Goal: Transaction & Acquisition: Book appointment/travel/reservation

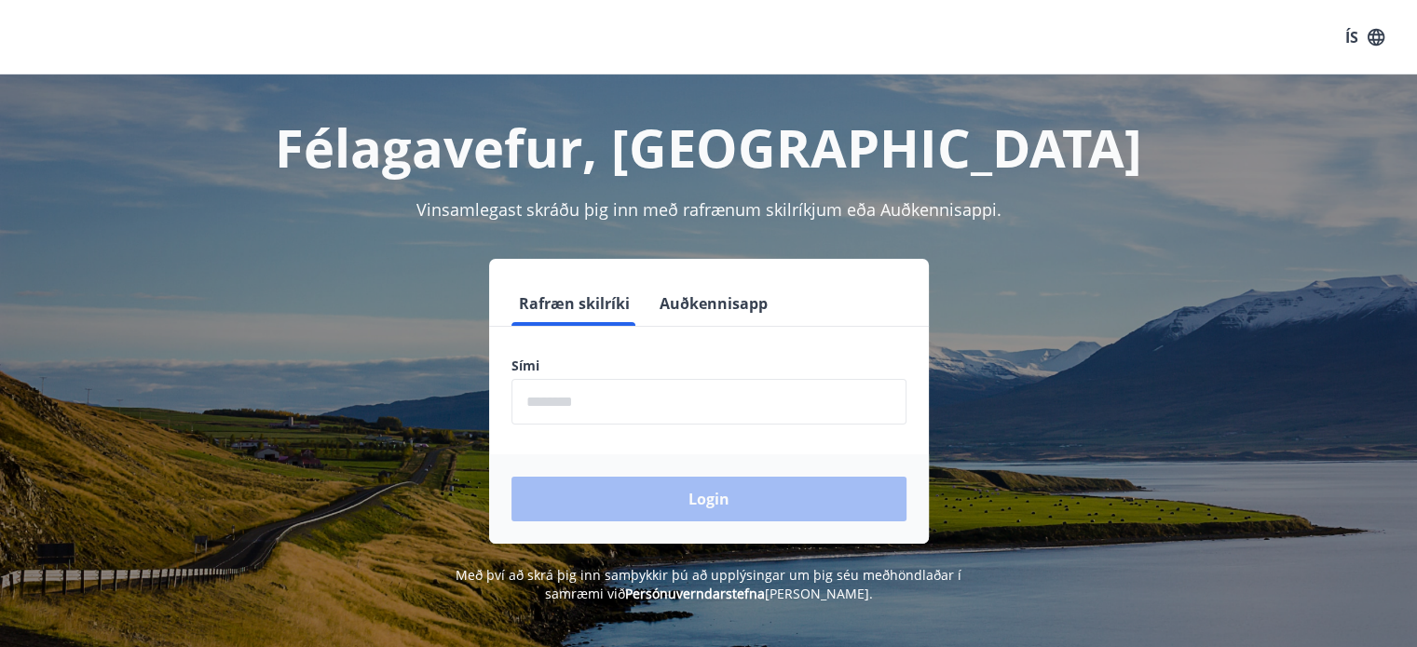
click at [616, 399] on input "phone" at bounding box center [708, 402] width 395 height 46
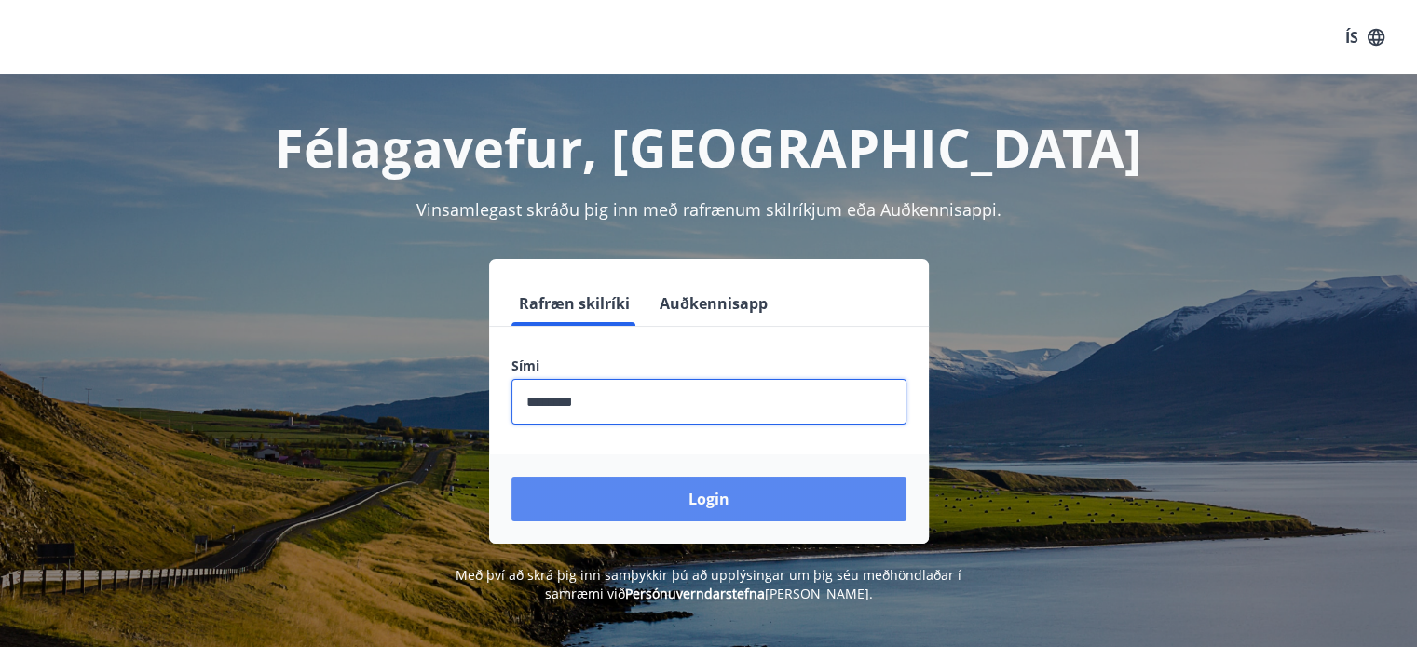
type input "********"
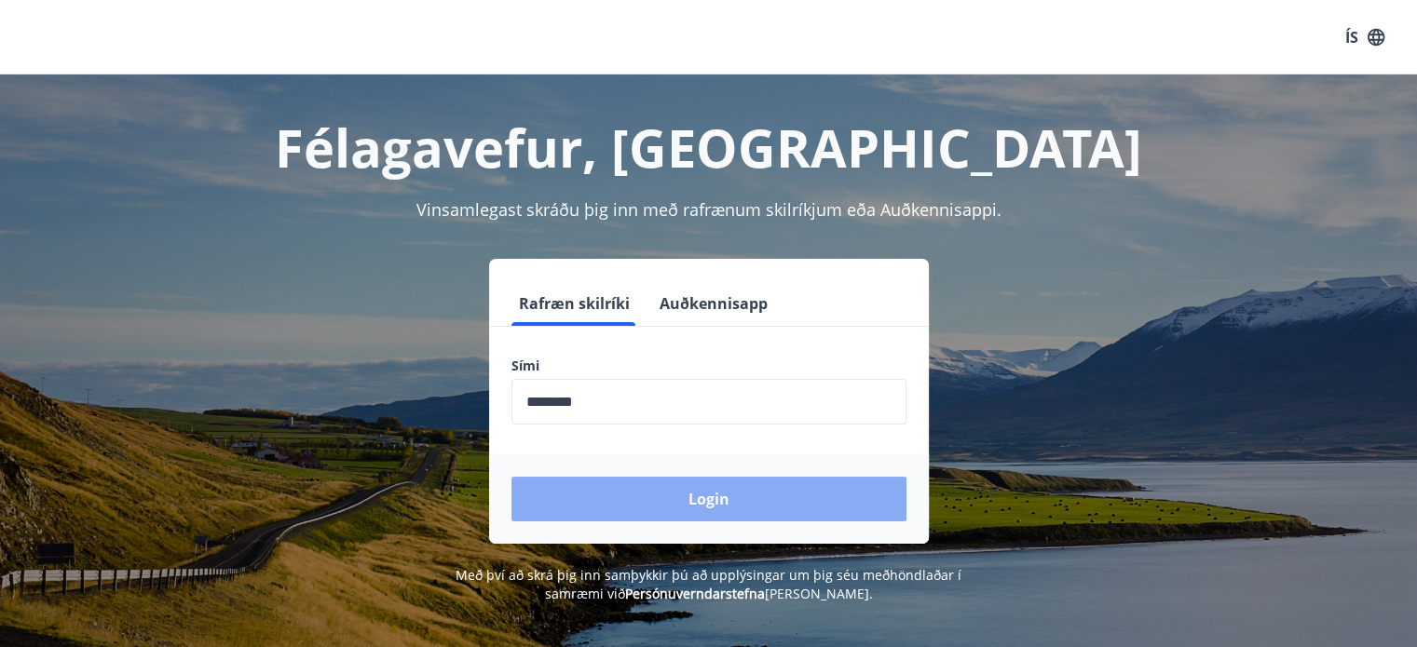
click at [661, 497] on button "Login" at bounding box center [708, 499] width 395 height 45
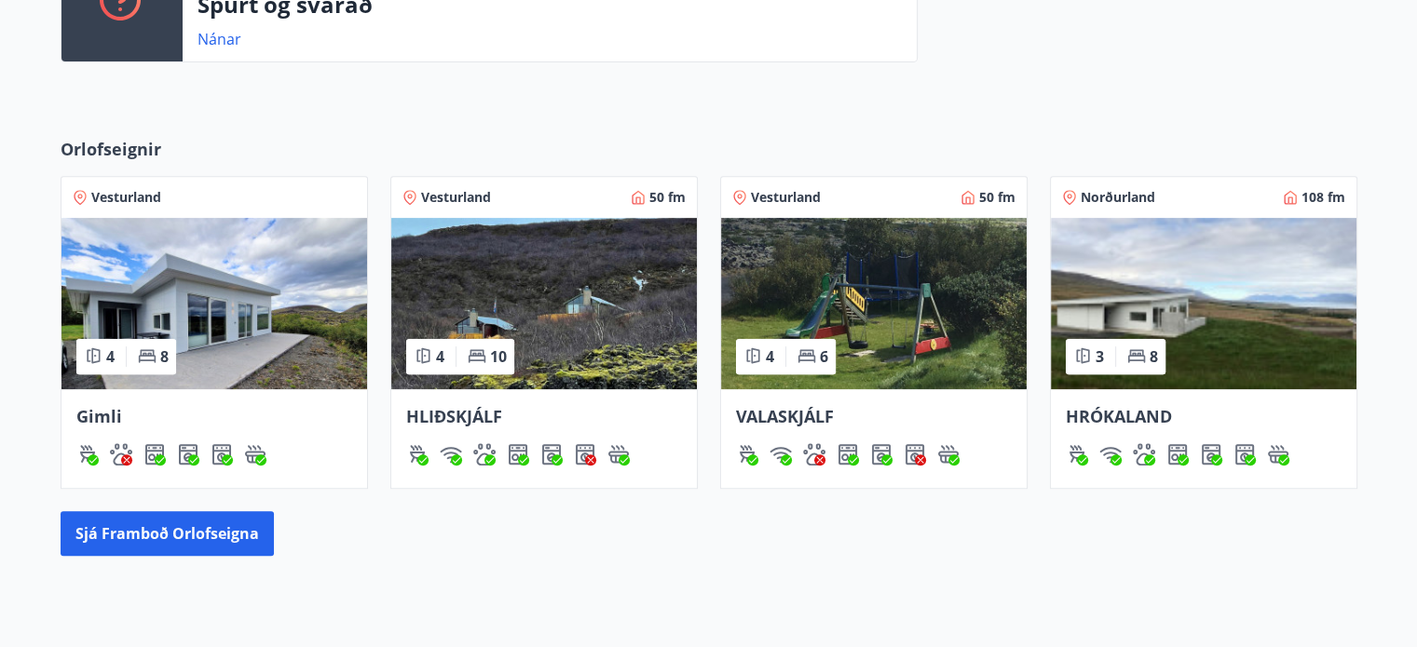
scroll to position [722, 0]
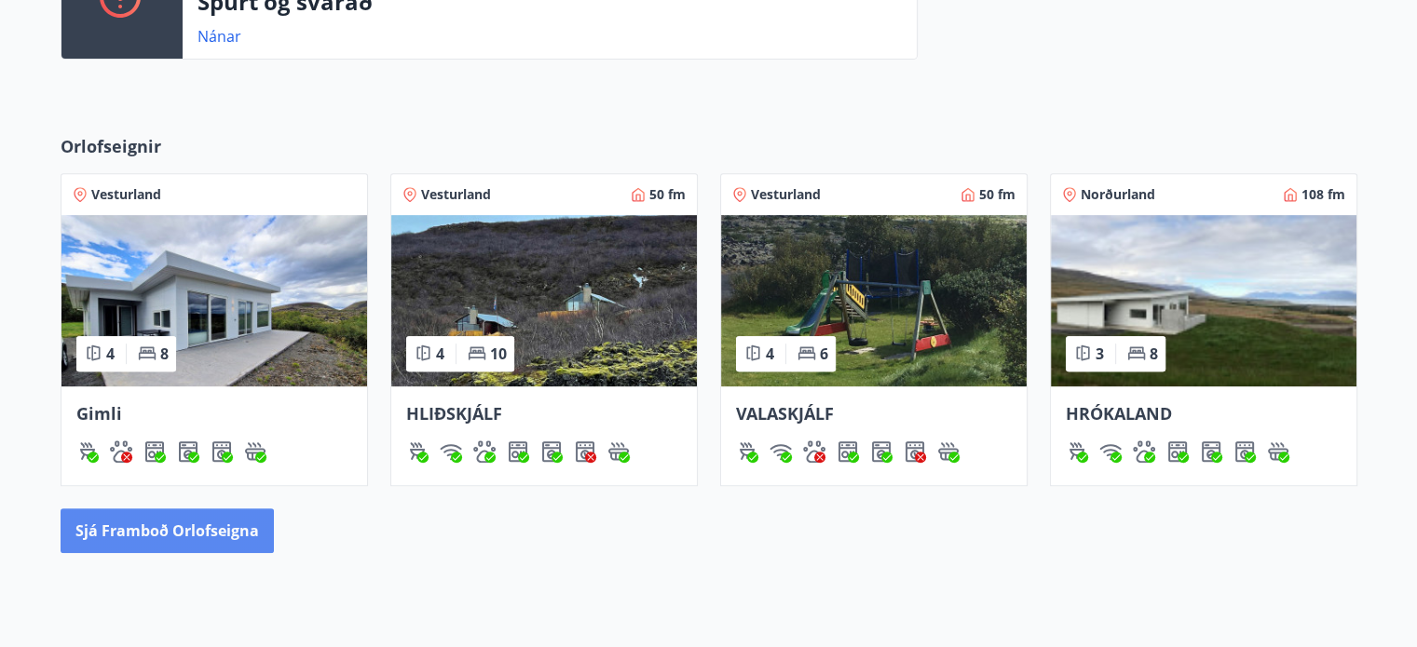
click at [164, 528] on button "Sjá framboð orlofseigna" at bounding box center [167, 531] width 213 height 45
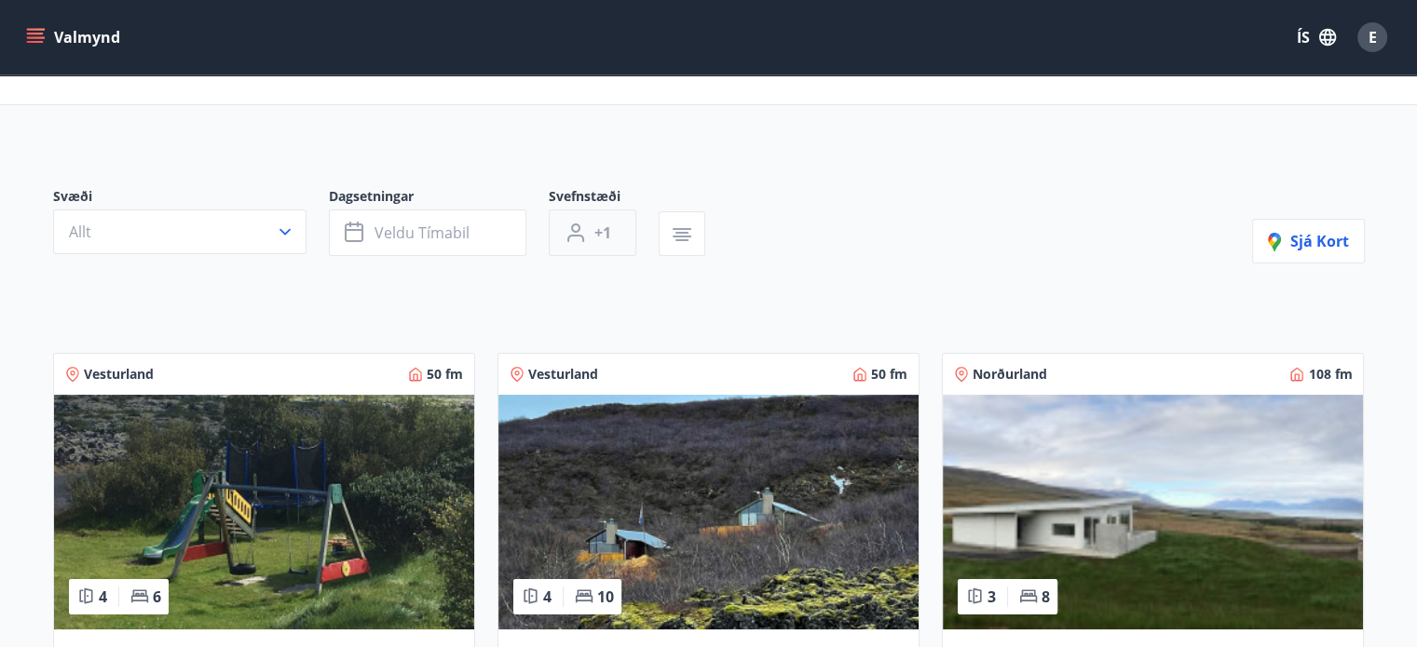
scroll to position [74, 0]
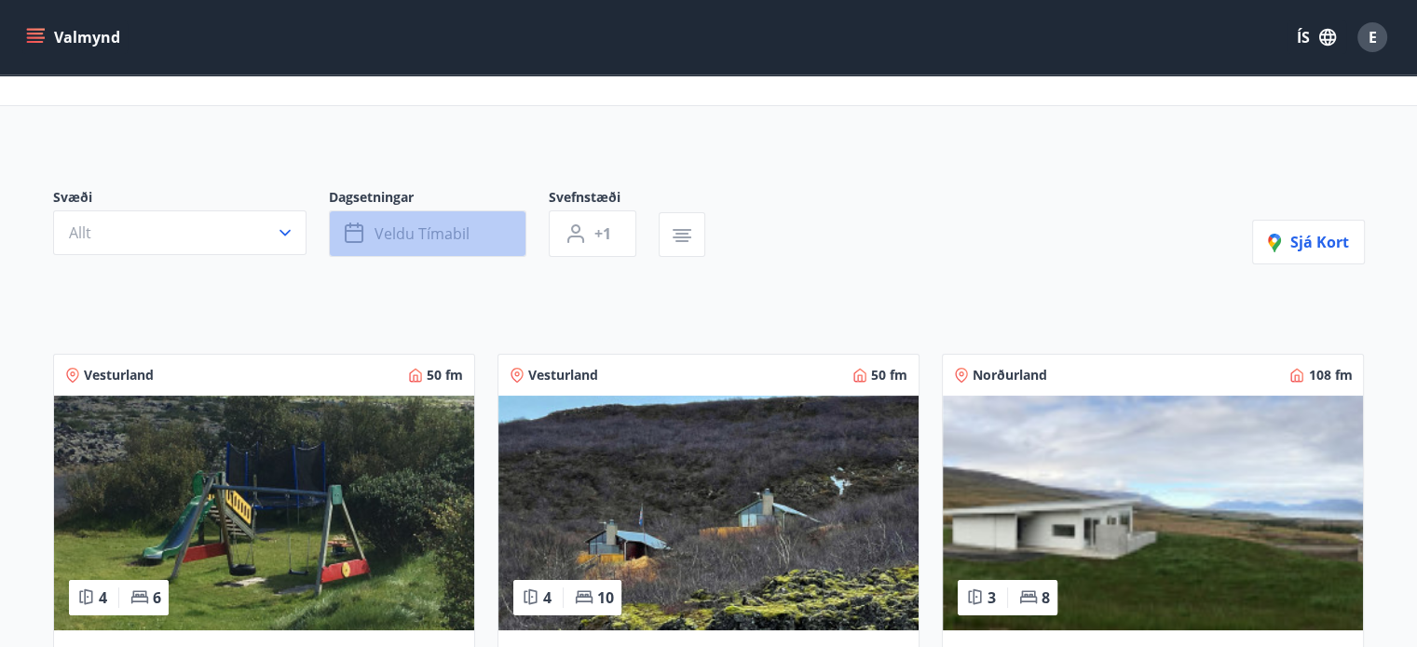
click at [449, 239] on span "Veldu tímabil" at bounding box center [422, 234] width 95 height 20
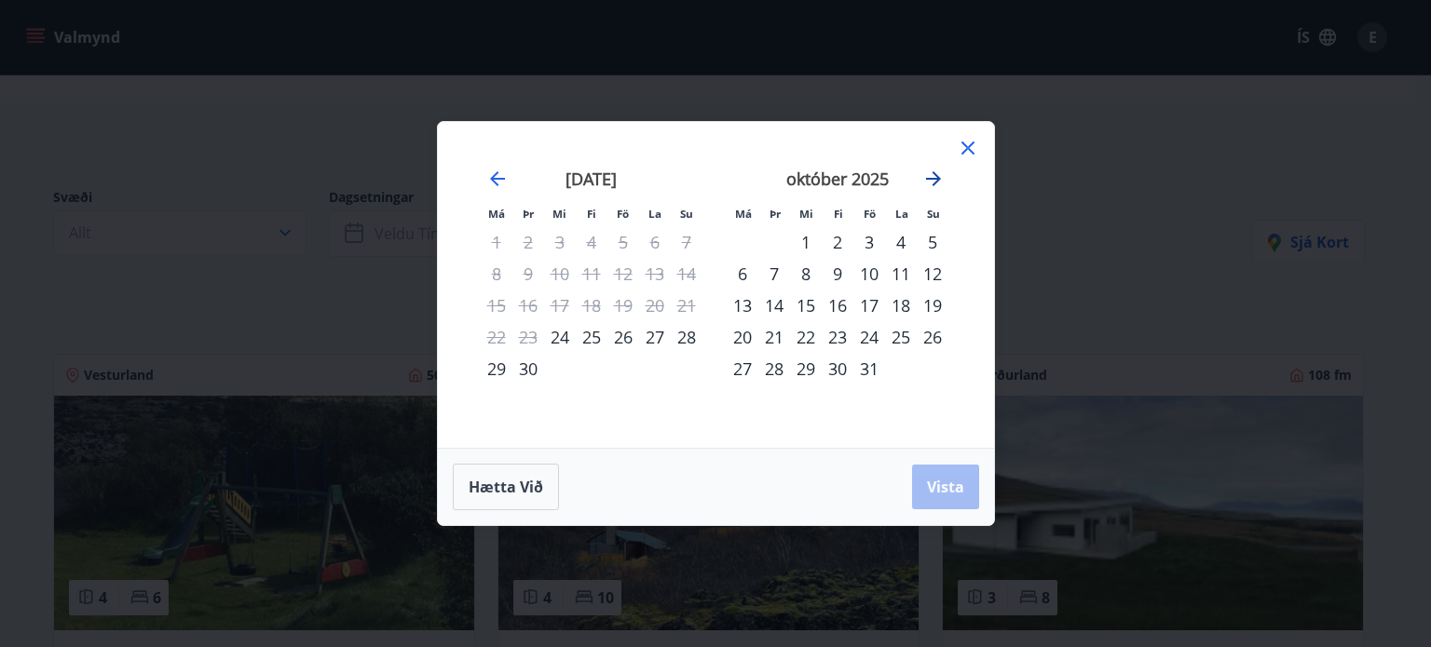
click at [929, 174] on icon "Move forward to switch to the next month." at bounding box center [933, 179] width 22 height 22
click at [963, 143] on icon at bounding box center [967, 148] width 13 height 13
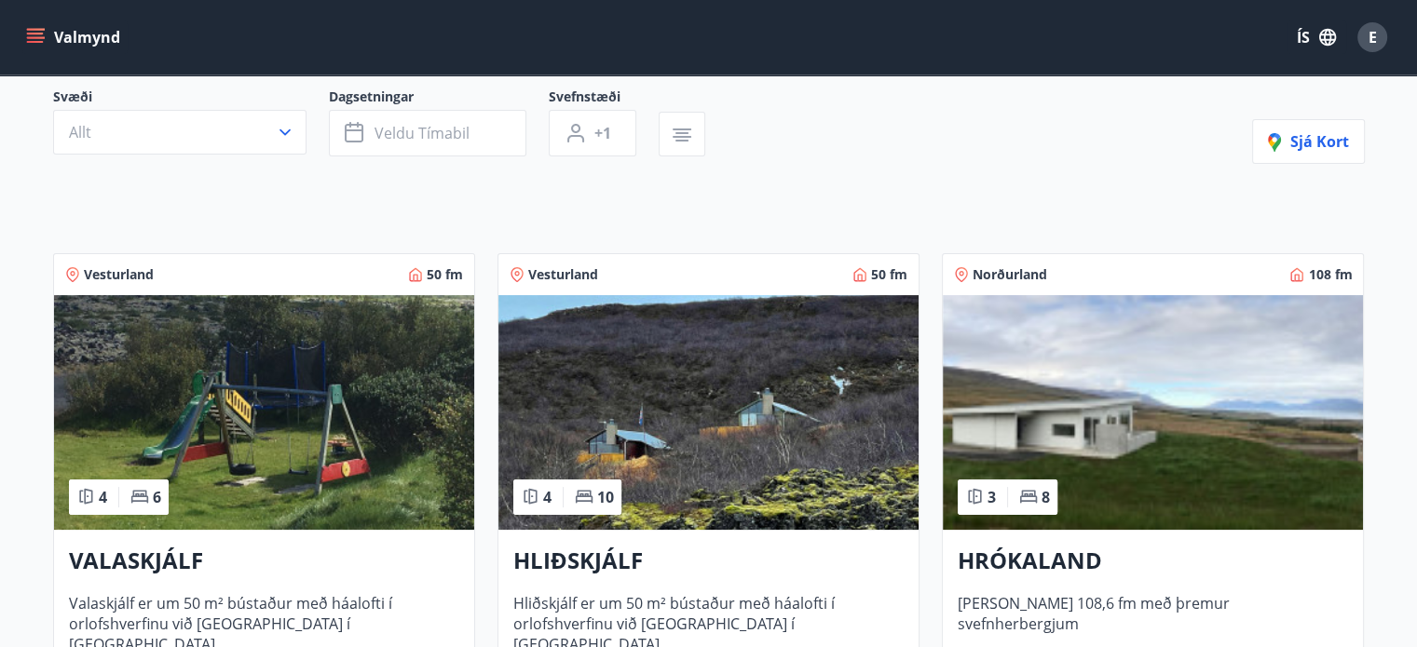
scroll to position [175, 0]
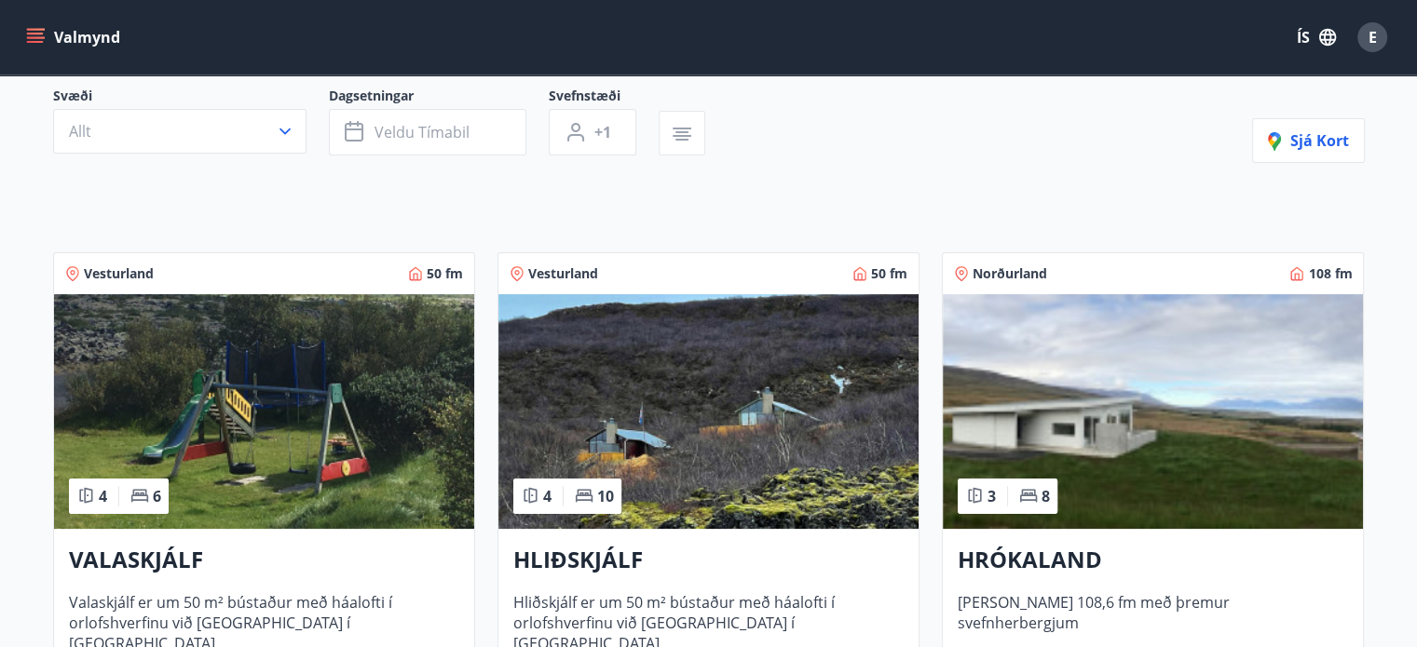
click at [695, 442] on img at bounding box center [708, 411] width 420 height 235
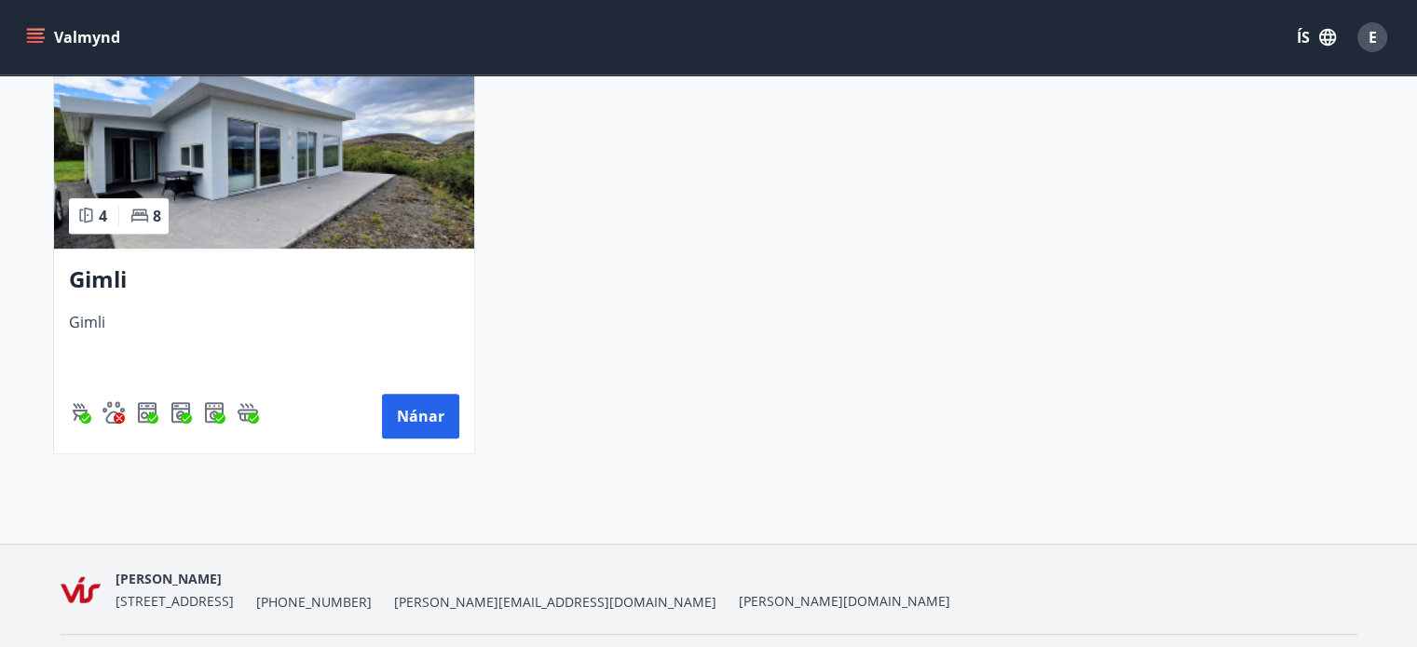
scroll to position [973, 0]
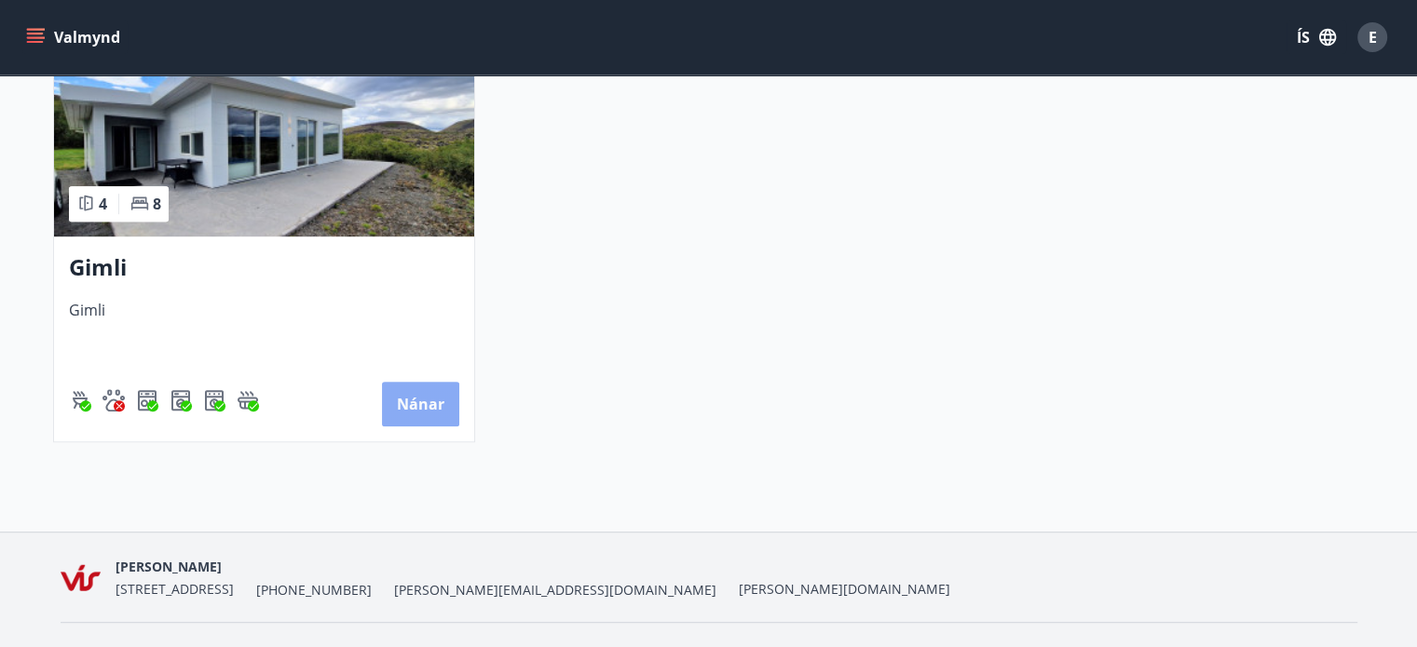
click at [410, 405] on button "Nánar" at bounding box center [420, 404] width 77 height 45
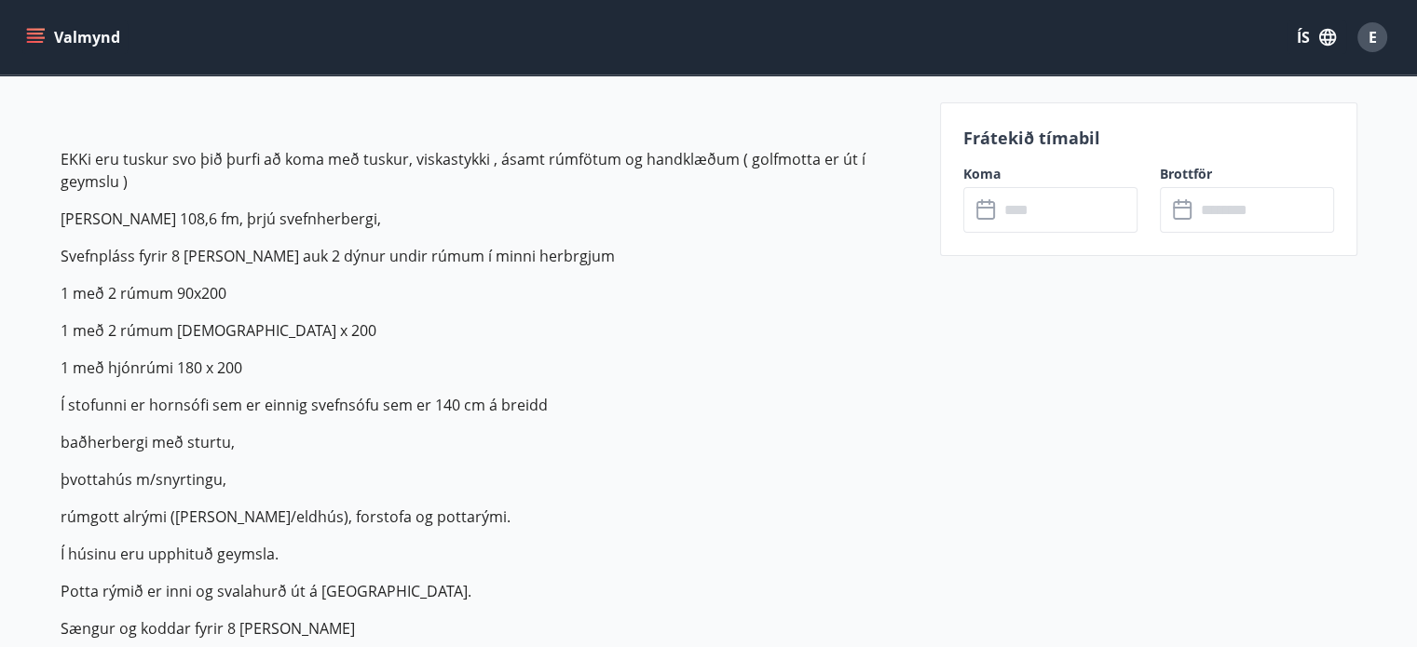
scroll to position [528, 0]
click at [1041, 219] on input "text" at bounding box center [1068, 210] width 139 height 46
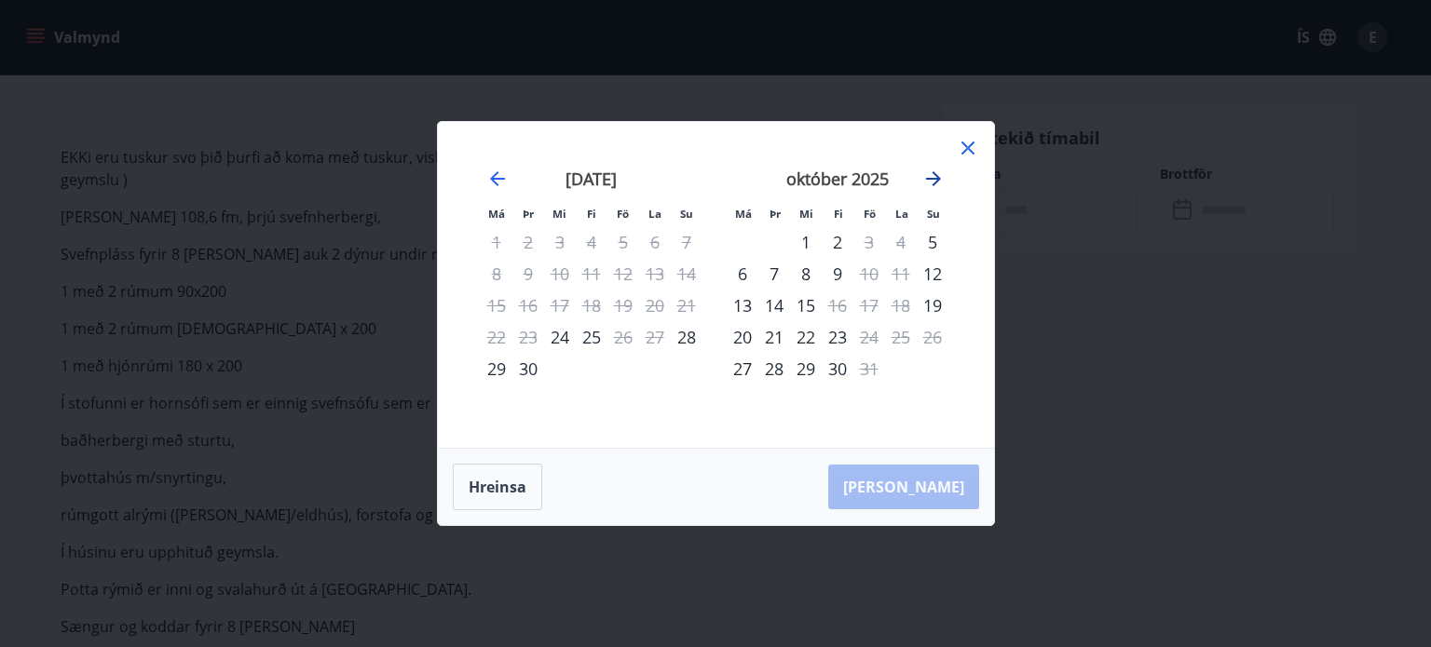
click at [937, 180] on icon "Move forward to switch to the next month." at bounding box center [933, 178] width 15 height 15
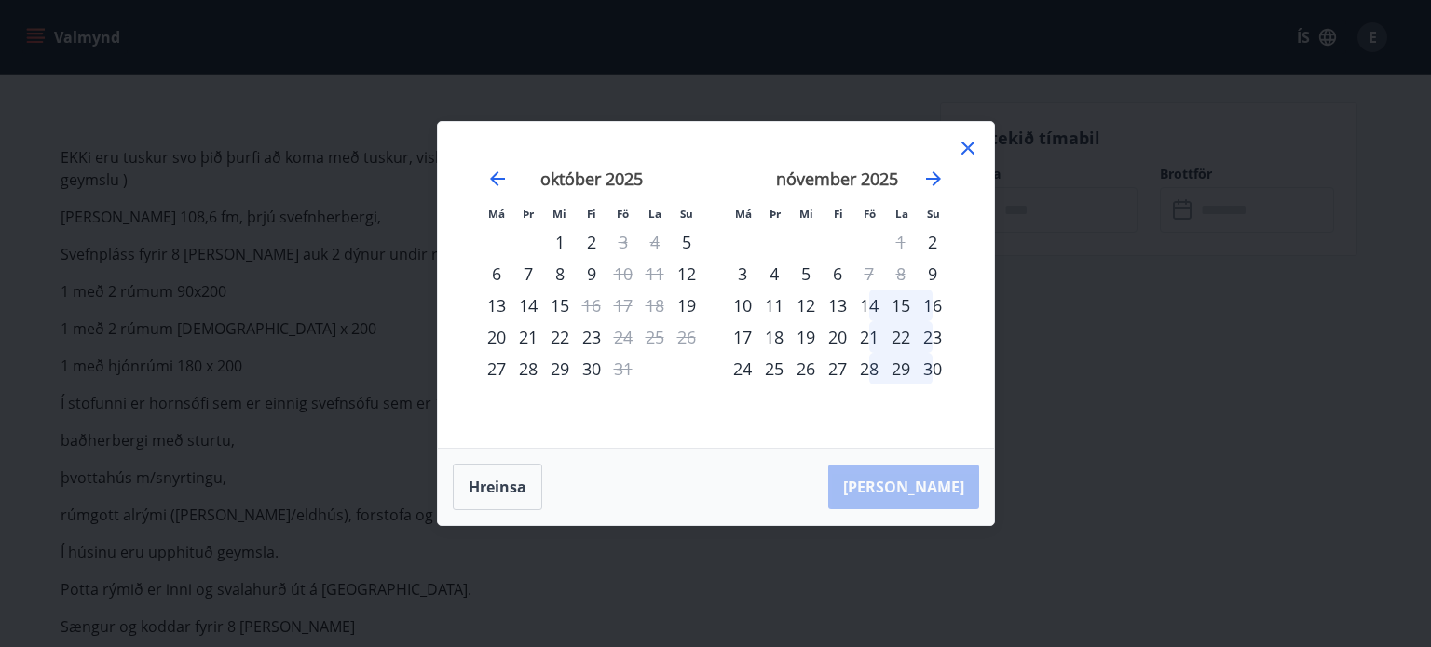
click at [870, 333] on div "21" at bounding box center [869, 337] width 32 height 32
click at [935, 336] on div "23" at bounding box center [933, 337] width 32 height 32
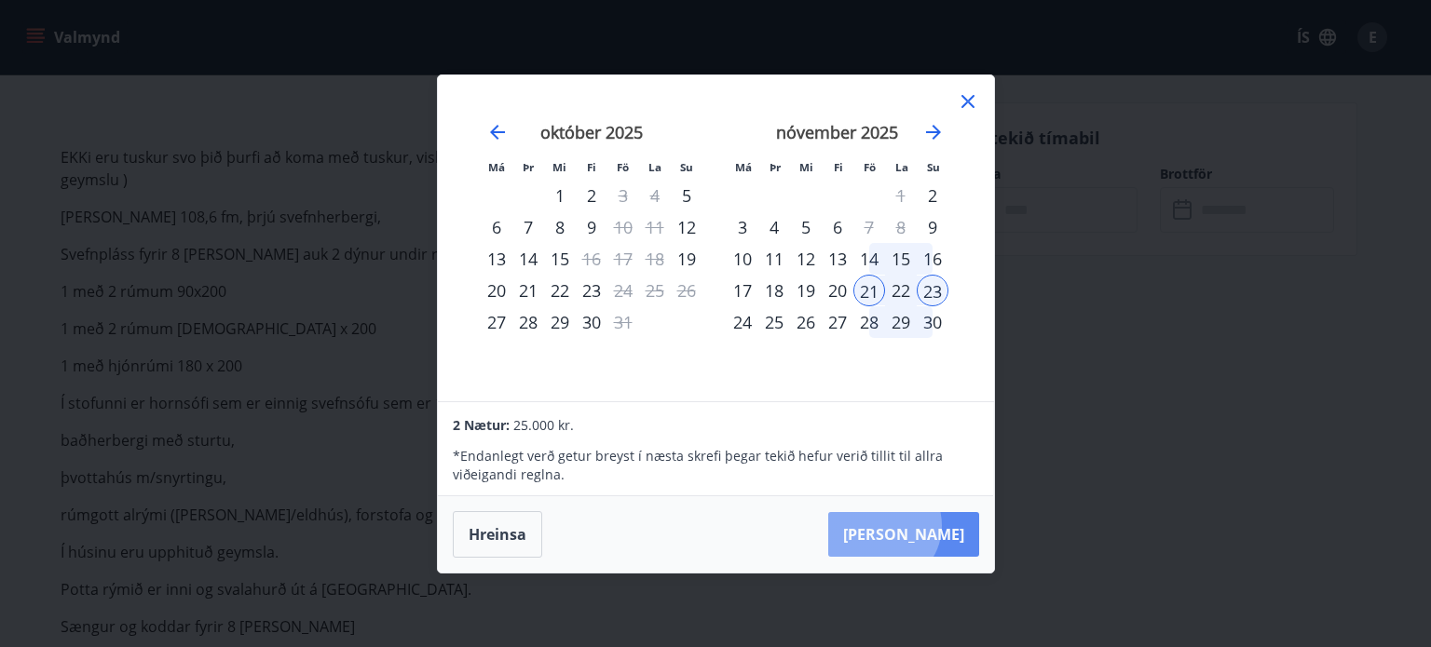
click at [939, 525] on button "[PERSON_NAME]" at bounding box center [903, 534] width 151 height 45
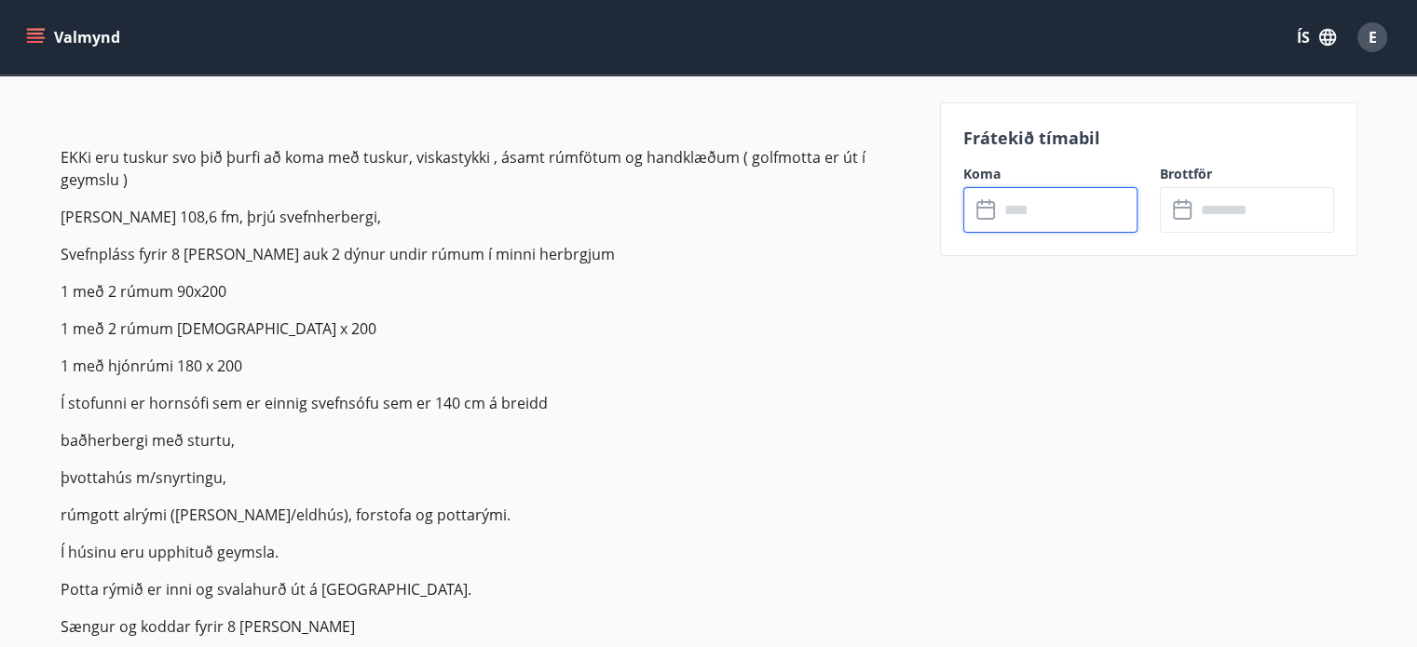
type input "******"
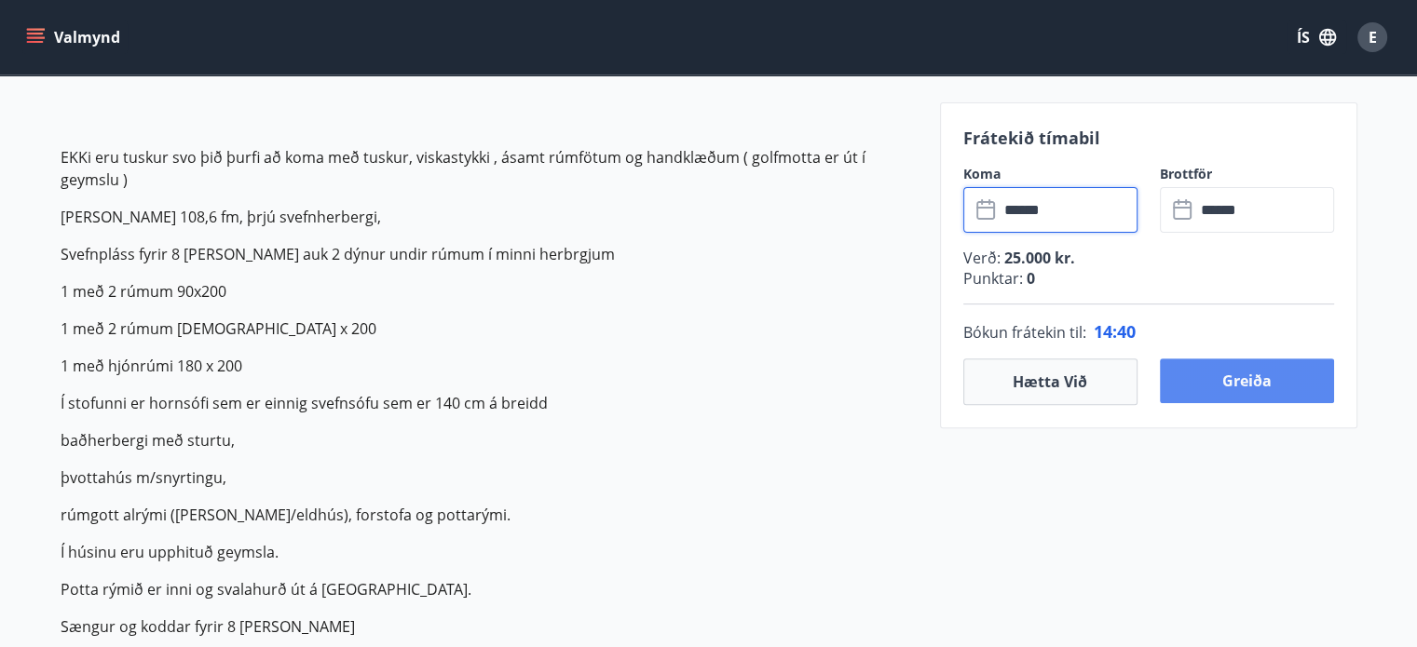
click at [1256, 371] on button "Greiða" at bounding box center [1247, 381] width 174 height 45
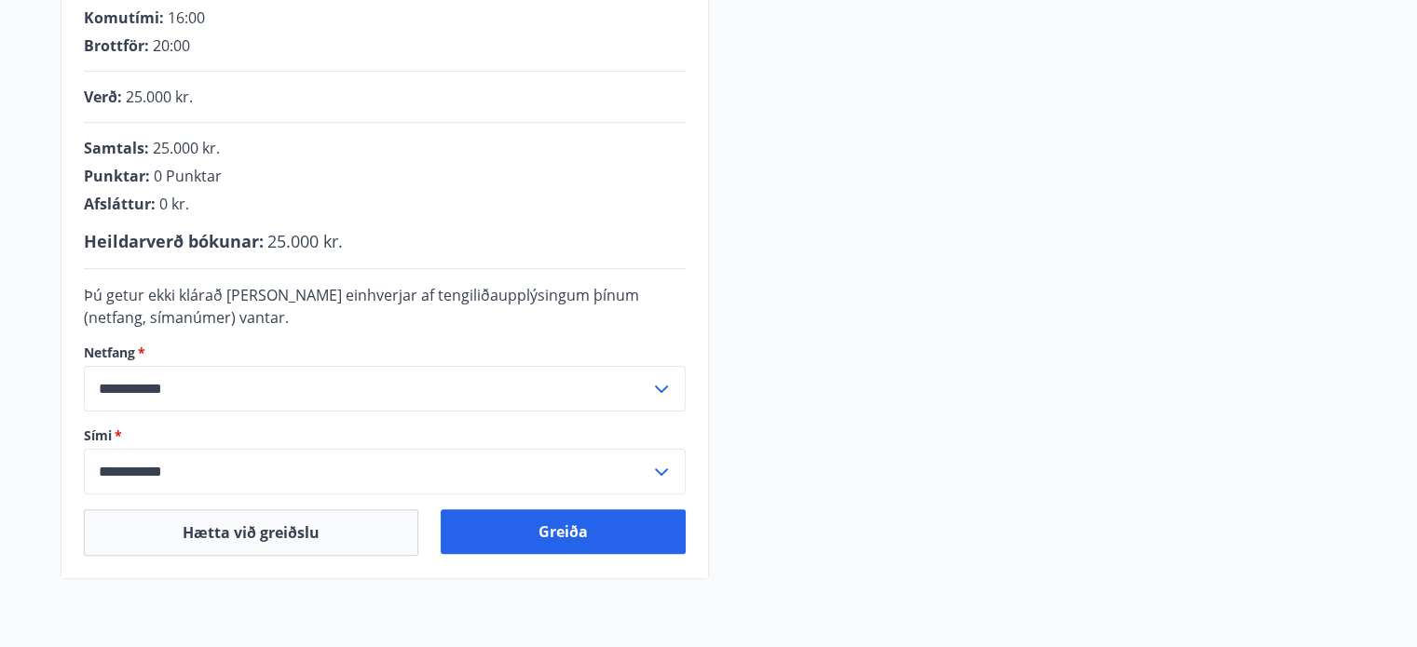
scroll to position [421, 0]
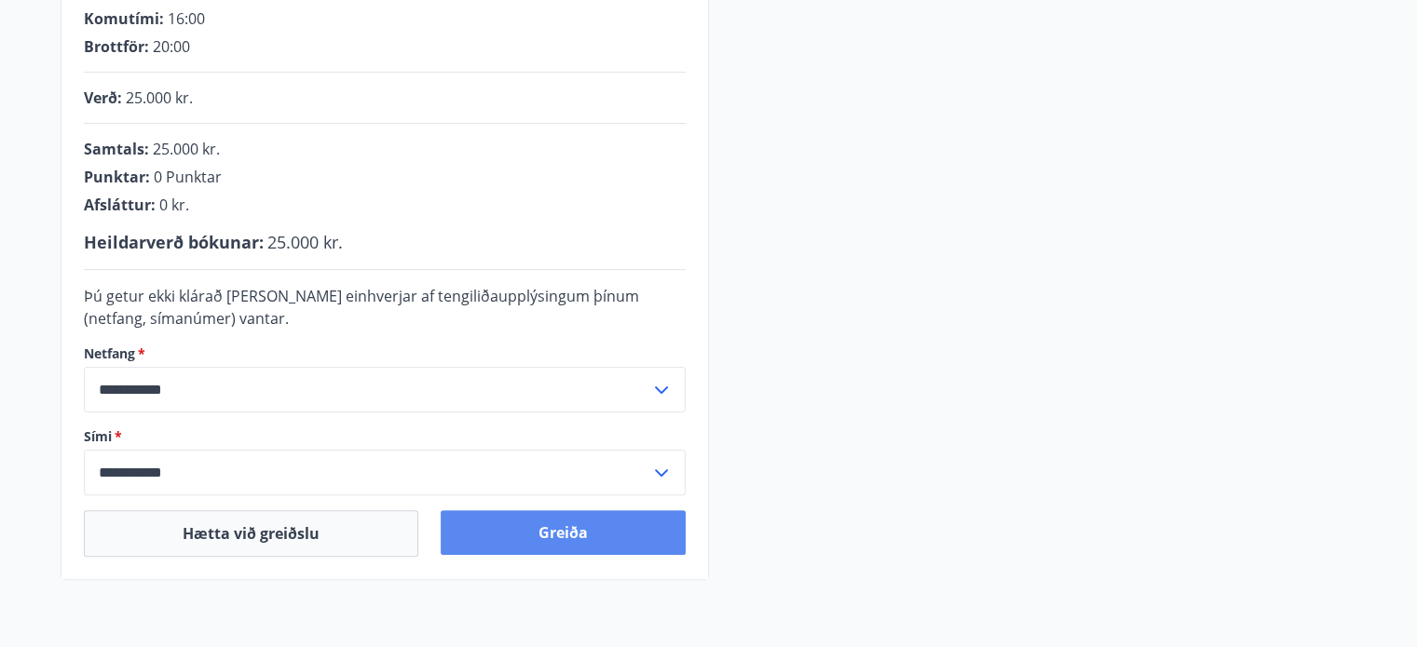
click at [557, 536] on button "Greiða" at bounding box center [563, 533] width 245 height 45
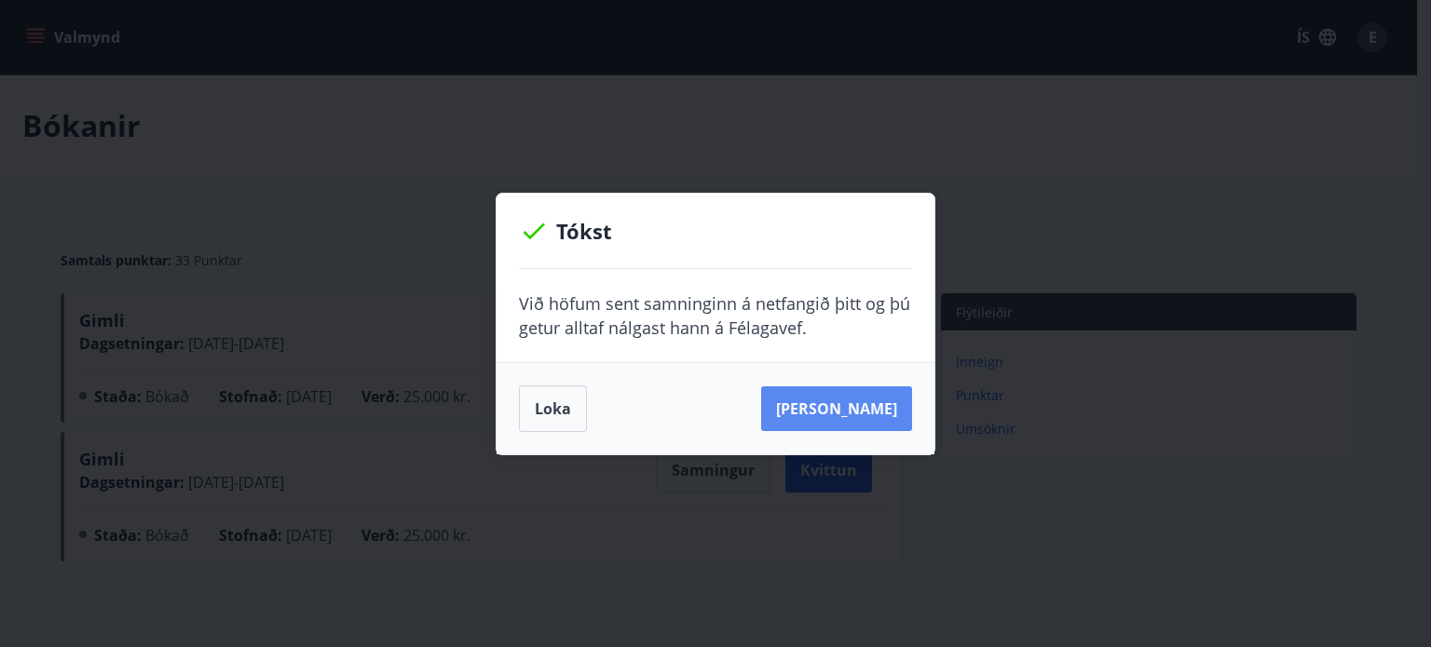
click at [854, 402] on button "[PERSON_NAME]" at bounding box center [836, 409] width 151 height 45
click at [857, 403] on button "[PERSON_NAME]" at bounding box center [836, 409] width 151 height 45
click at [542, 404] on button "Loka" at bounding box center [553, 409] width 68 height 47
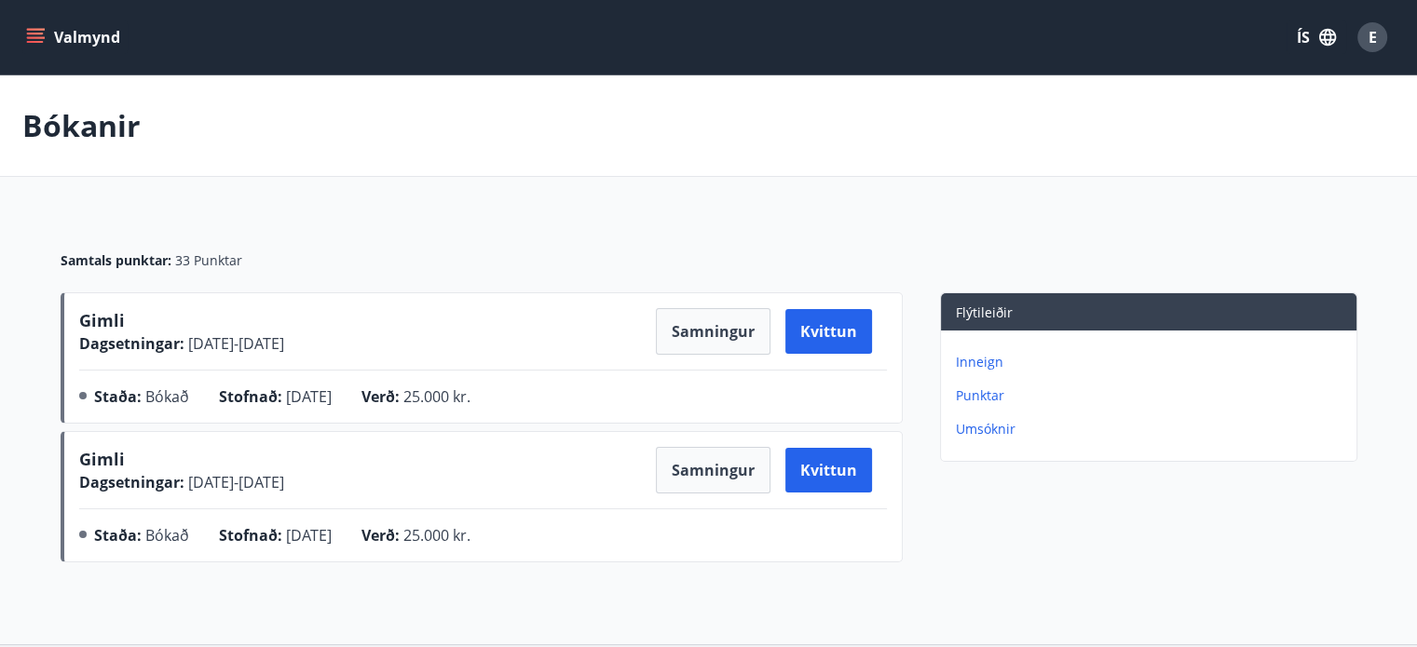
click at [36, 43] on icon "menu" at bounding box center [35, 37] width 19 height 19
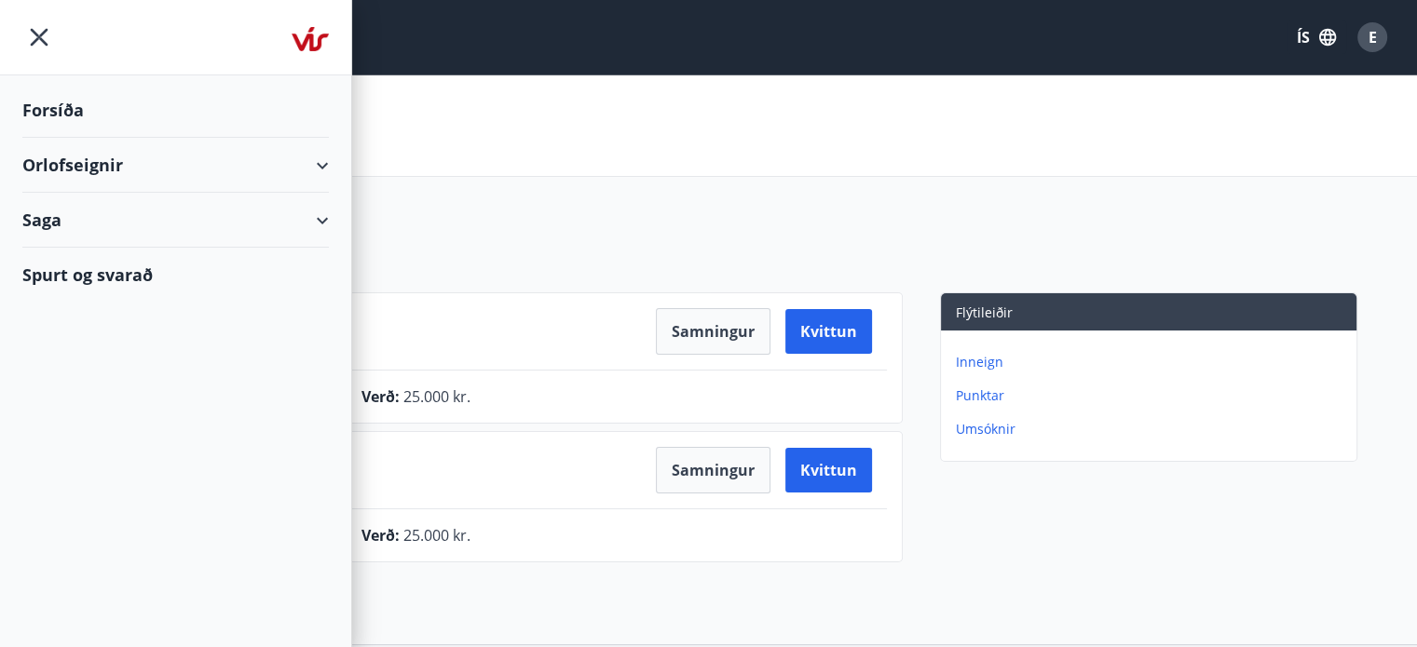
click at [321, 164] on div "Orlofseignir" at bounding box center [175, 165] width 307 height 55
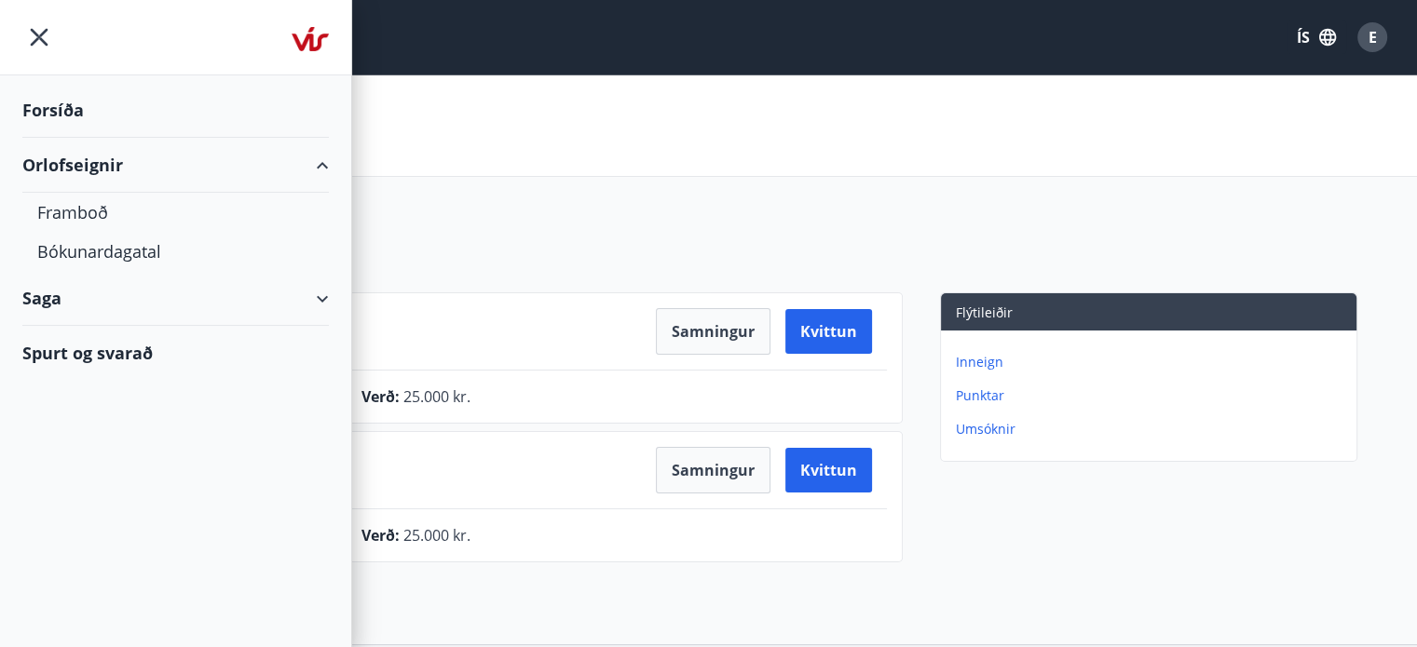
click at [58, 171] on div "Orlofseignir" at bounding box center [175, 165] width 307 height 55
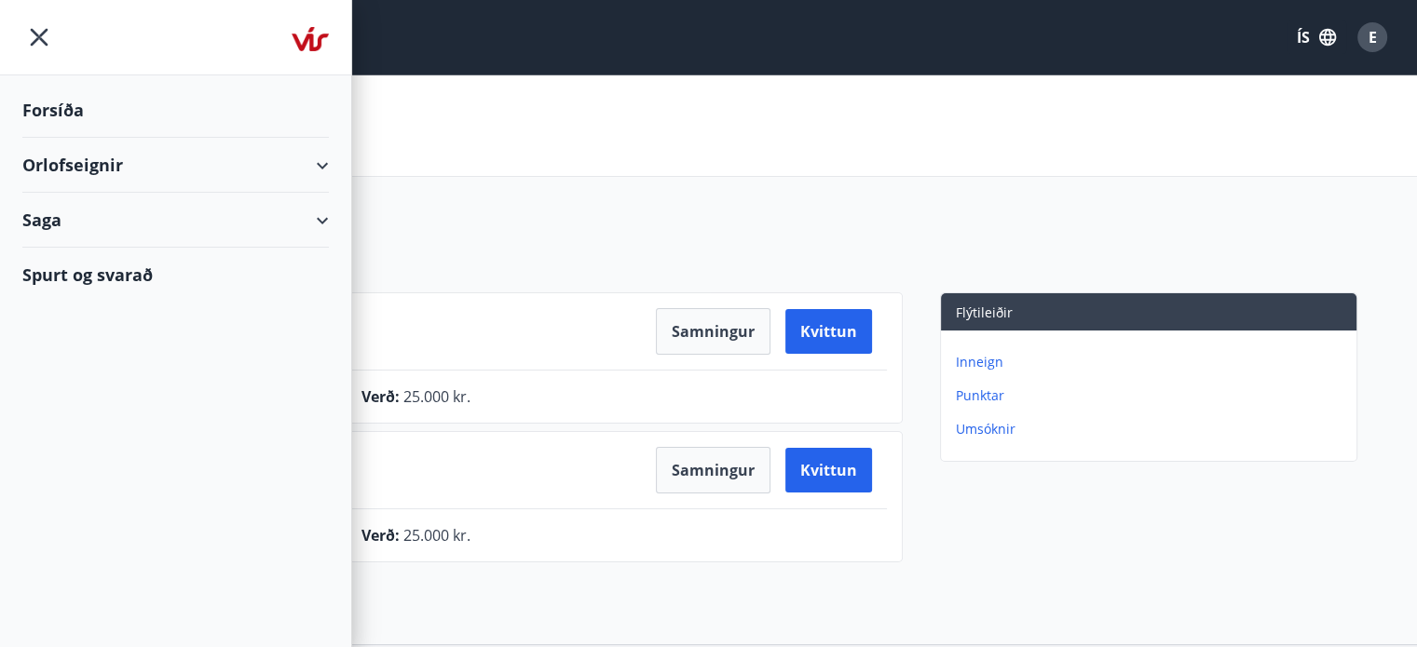
click at [311, 163] on div "Orlofseignir" at bounding box center [175, 165] width 307 height 55
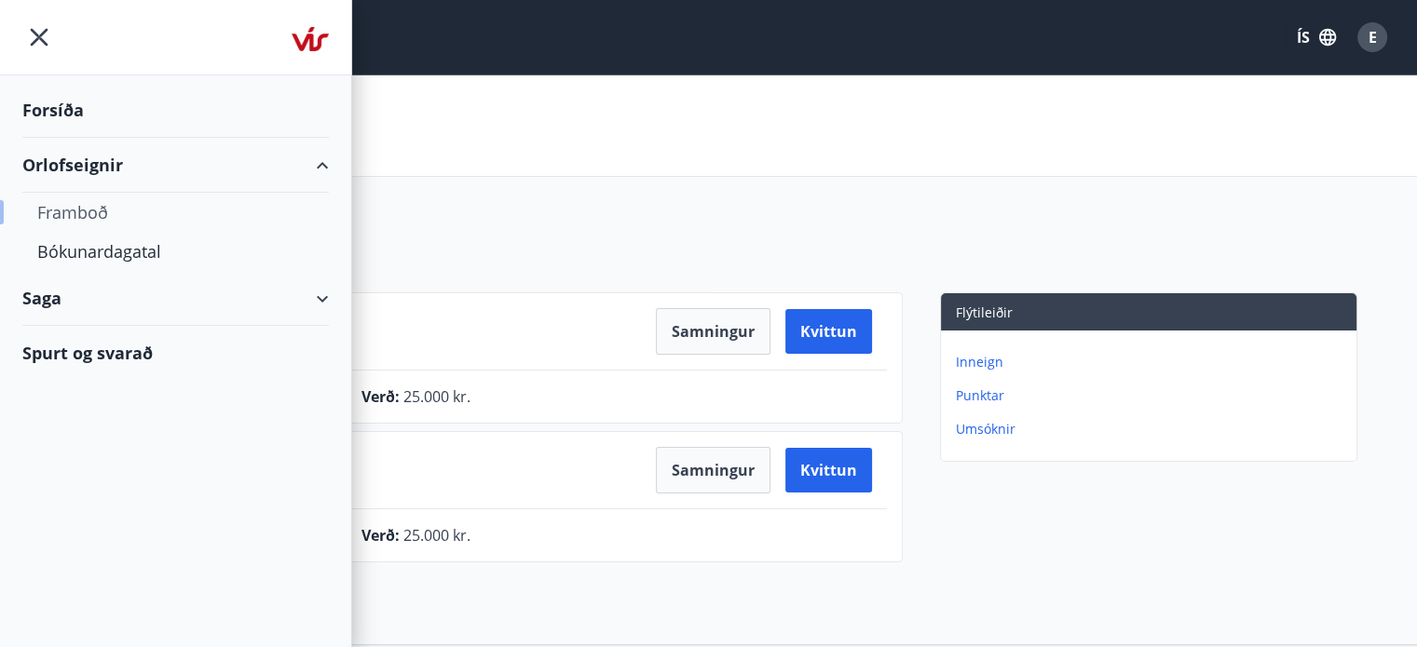
click at [73, 215] on div "Framboð" at bounding box center [175, 212] width 277 height 39
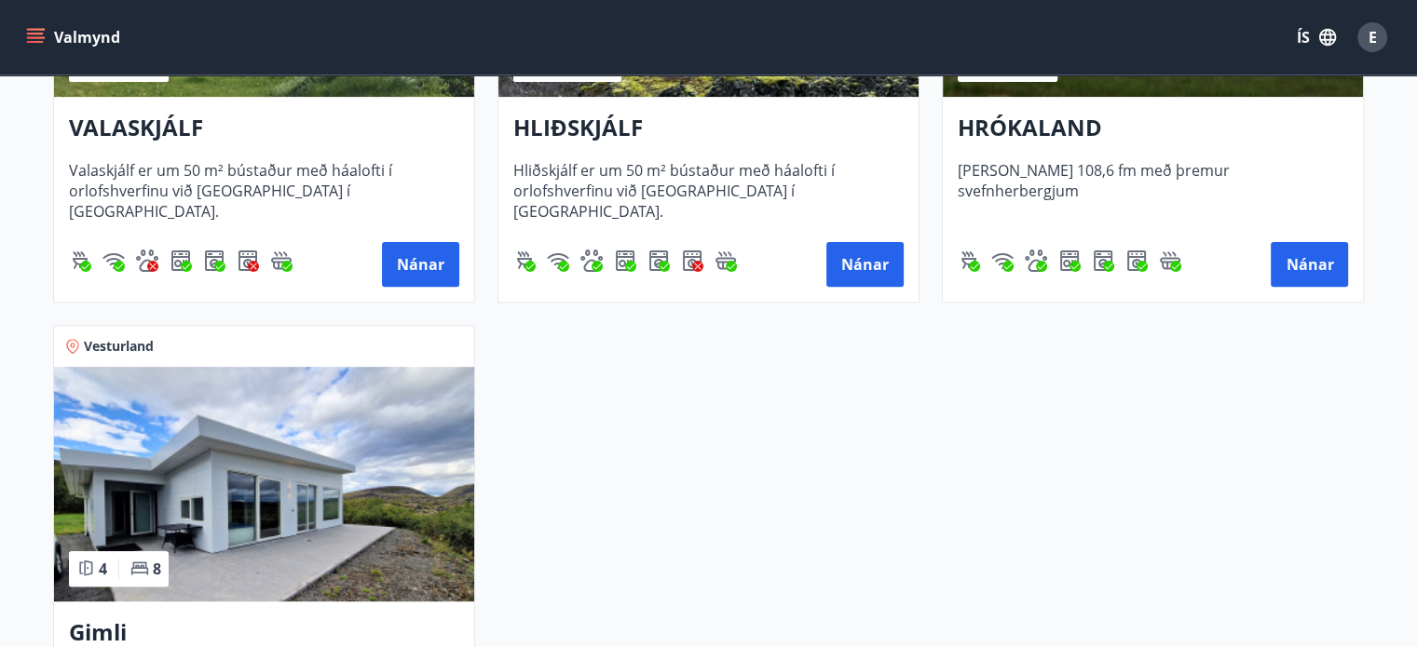
scroll to position [662, 0]
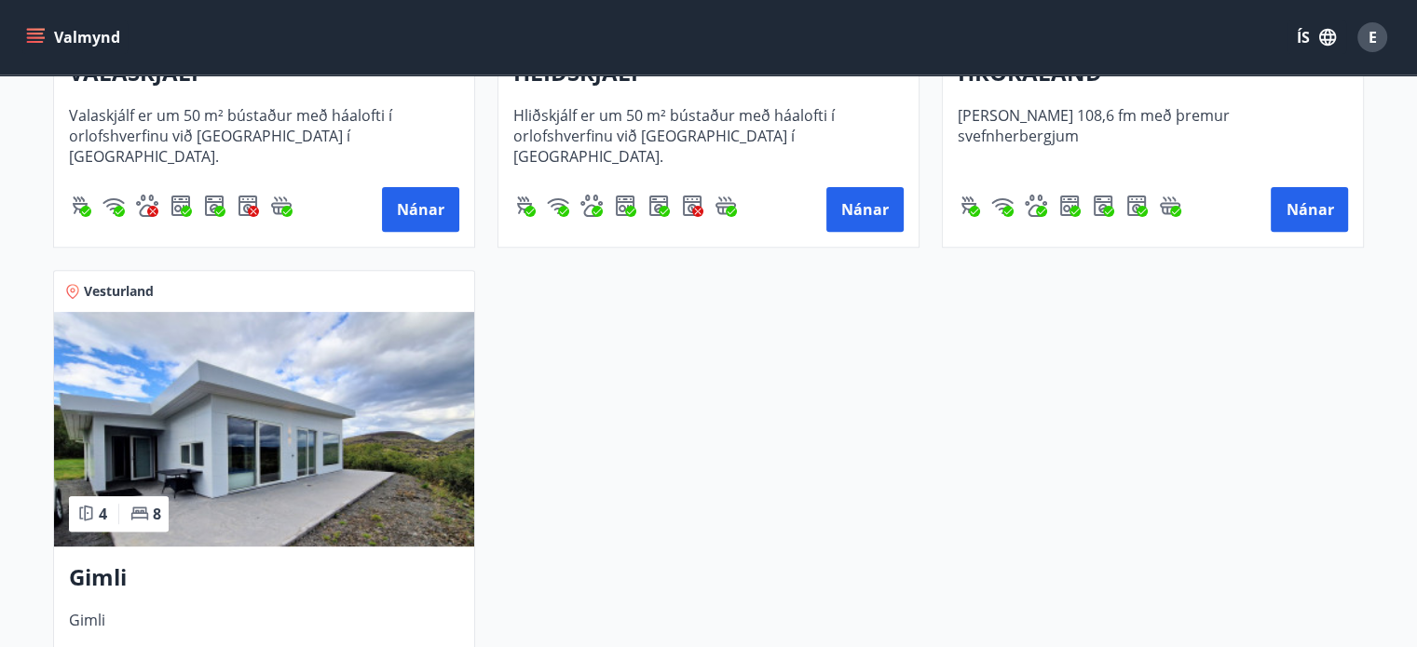
click at [115, 566] on h3 "Gimli" at bounding box center [264, 579] width 390 height 34
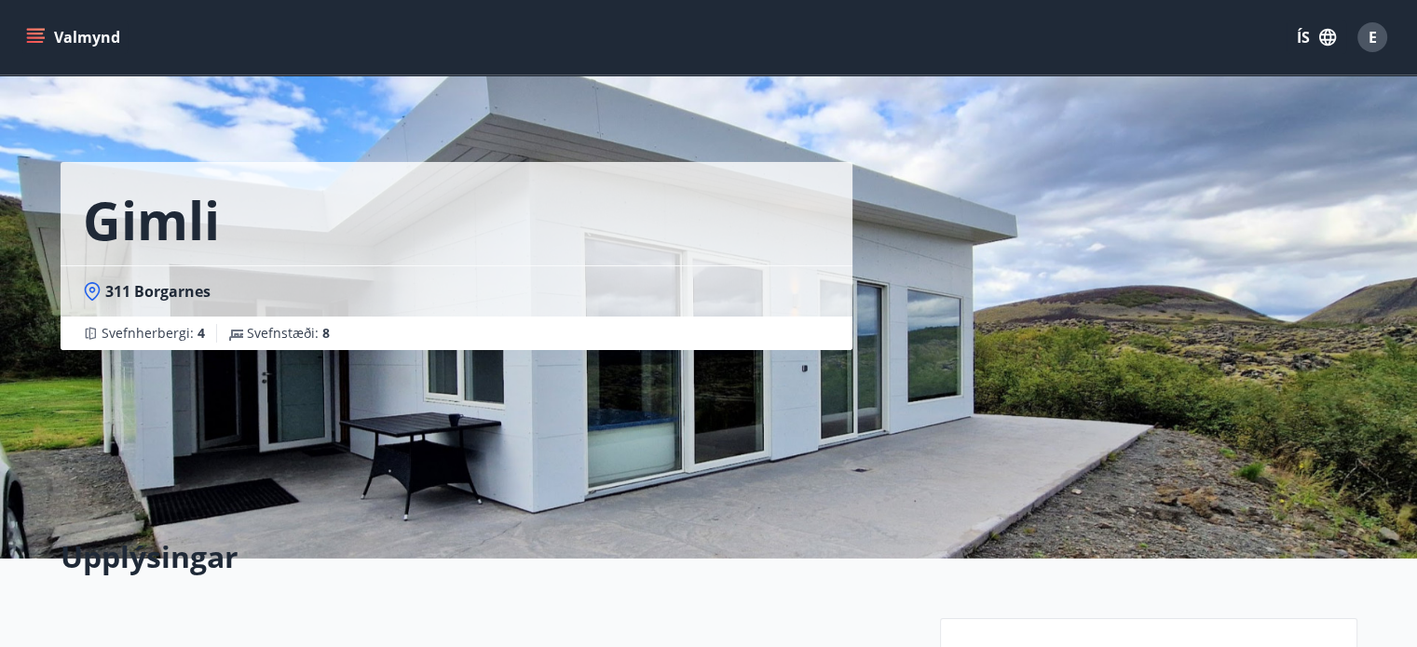
click at [682, 443] on div "Gimli 311 Borgarnes Svefnherbergi : 4 Svefnstæði : 8" at bounding box center [493, 279] width 865 height 559
click at [1131, 429] on div "Gimli 311 Borgarnes Svefnherbergi : 4 Svefnstæði : 8" at bounding box center [709, 279] width 1297 height 559
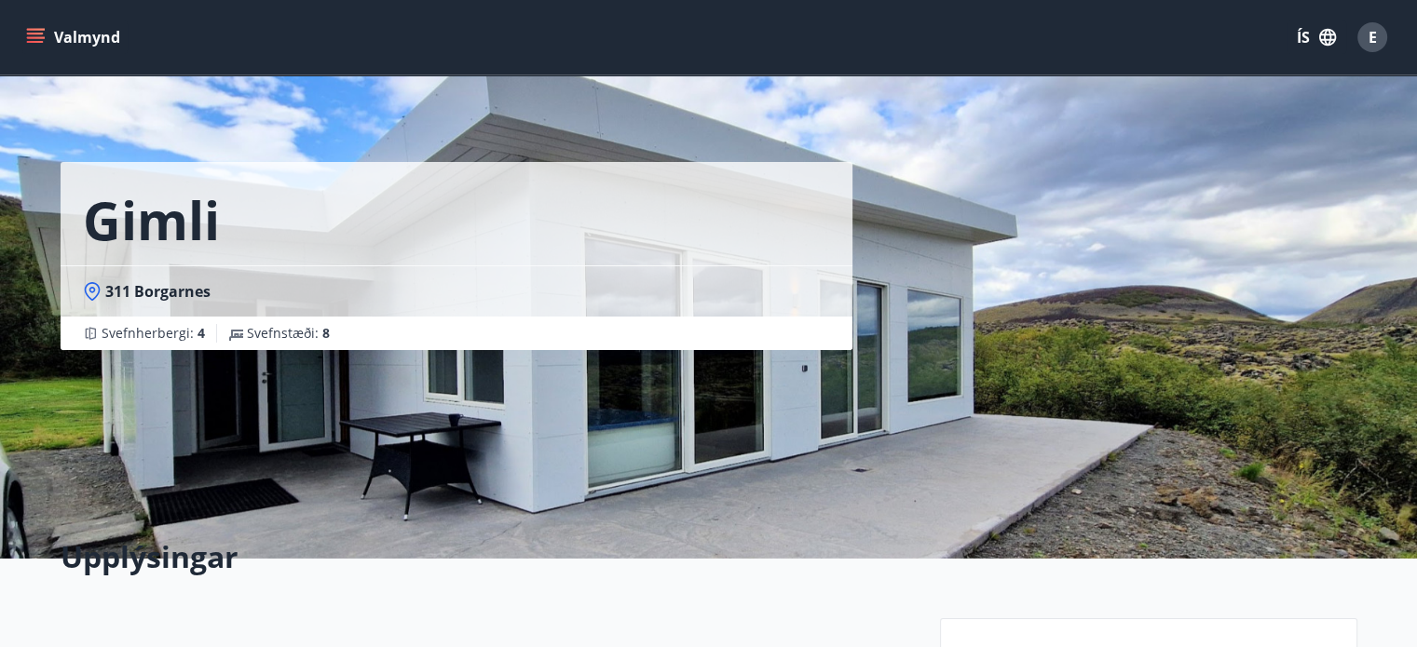
click at [32, 34] on icon "menu" at bounding box center [35, 34] width 17 height 2
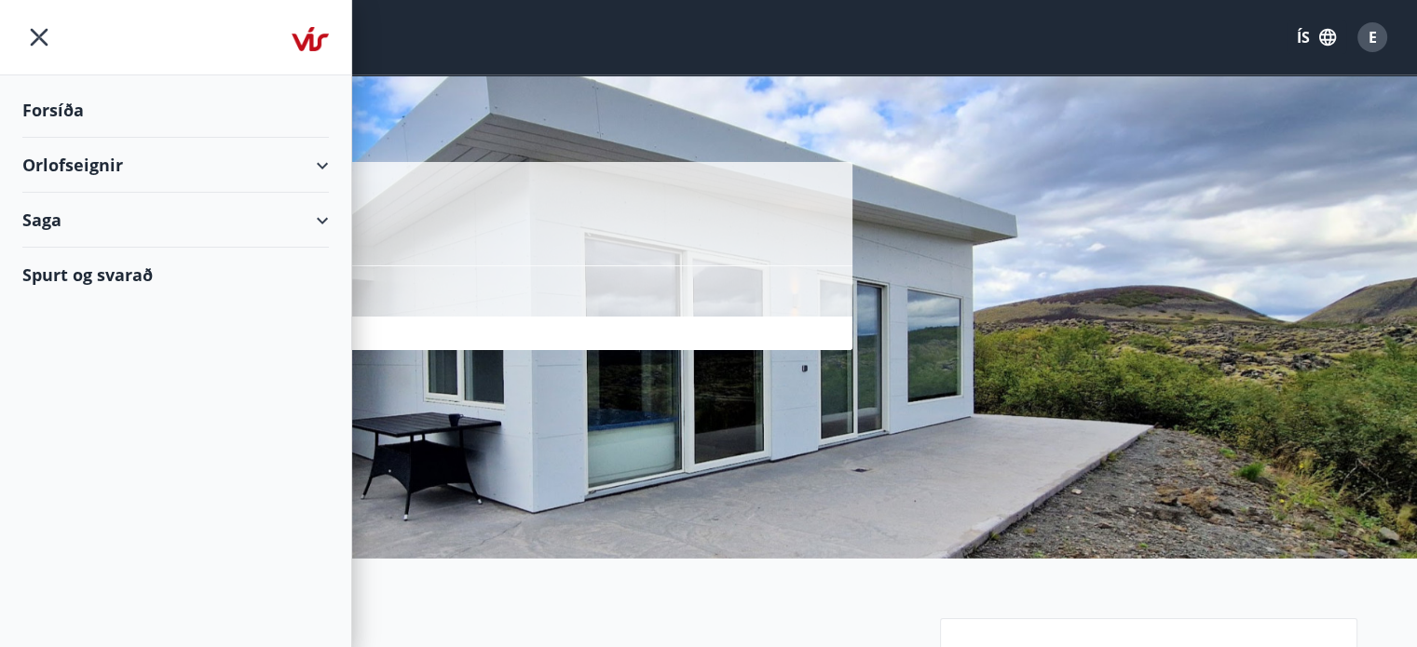
click at [59, 113] on div "Forsíða" at bounding box center [175, 110] width 307 height 55
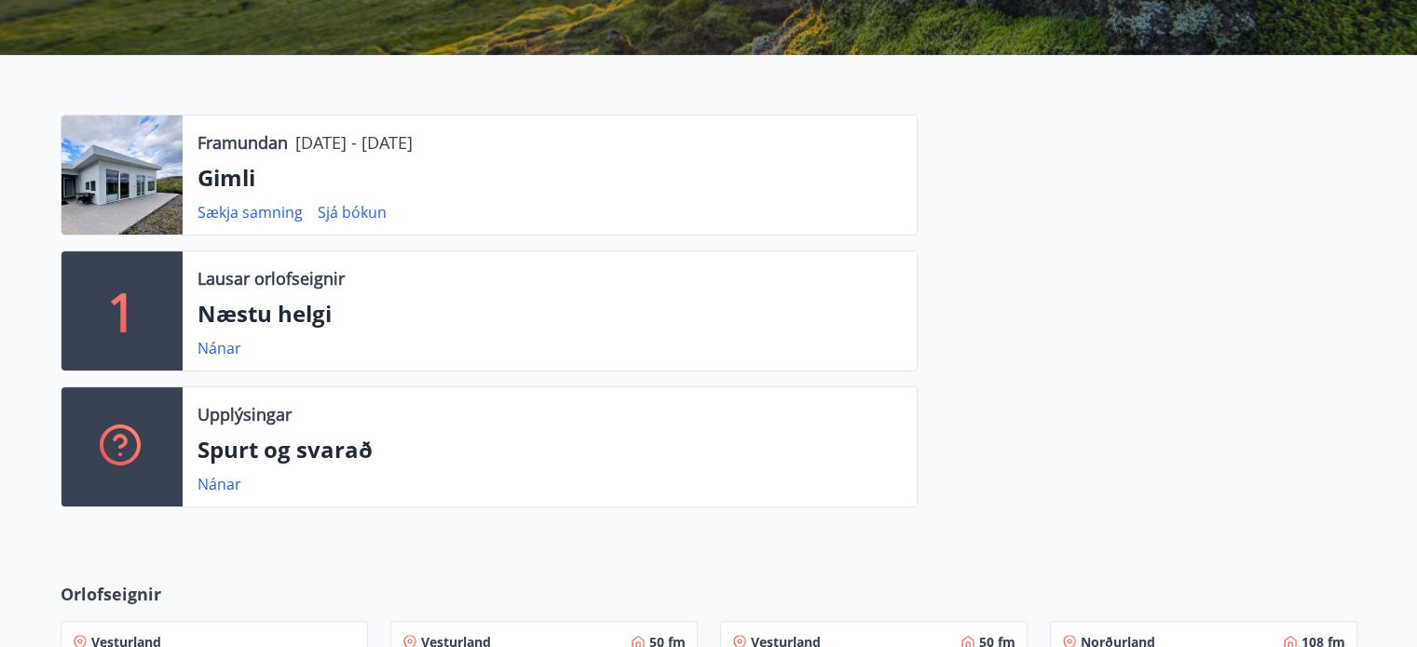
scroll to position [401, 0]
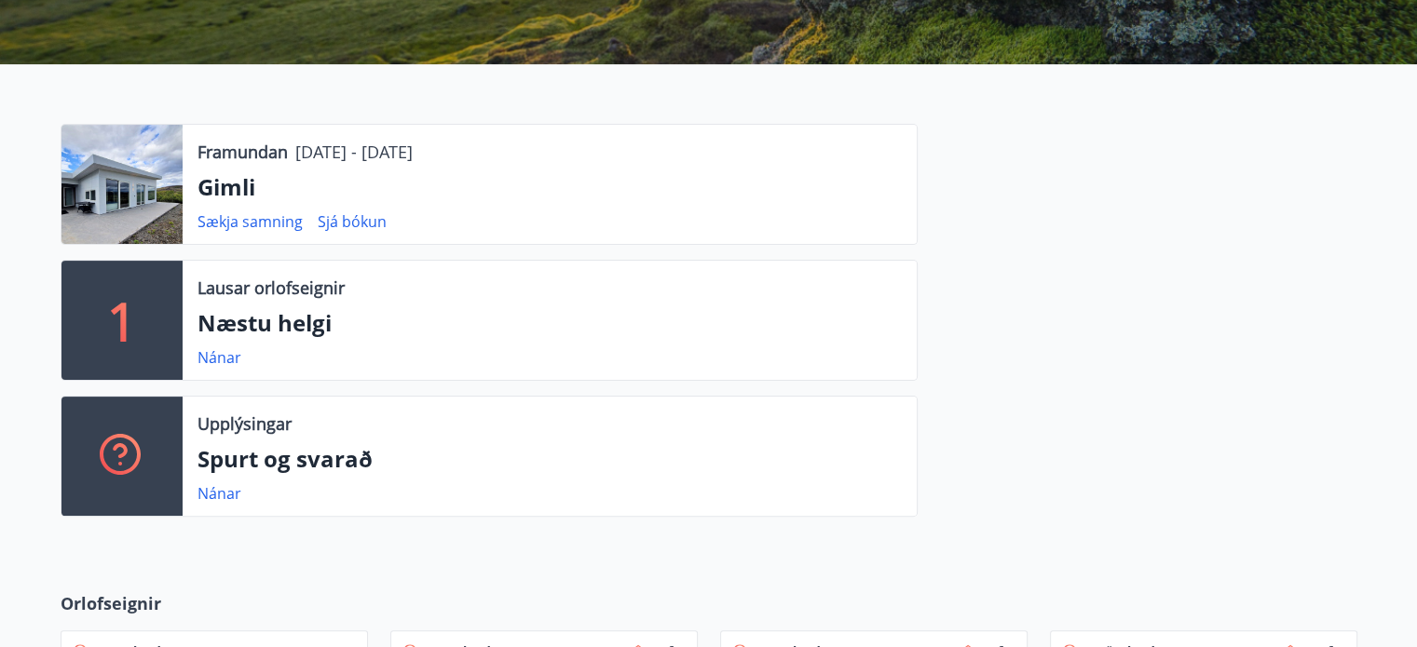
click at [132, 189] on div at bounding box center [121, 184] width 121 height 119
click at [214, 186] on p "Gimli" at bounding box center [550, 187] width 704 height 32
click at [136, 149] on div at bounding box center [121, 184] width 121 height 119
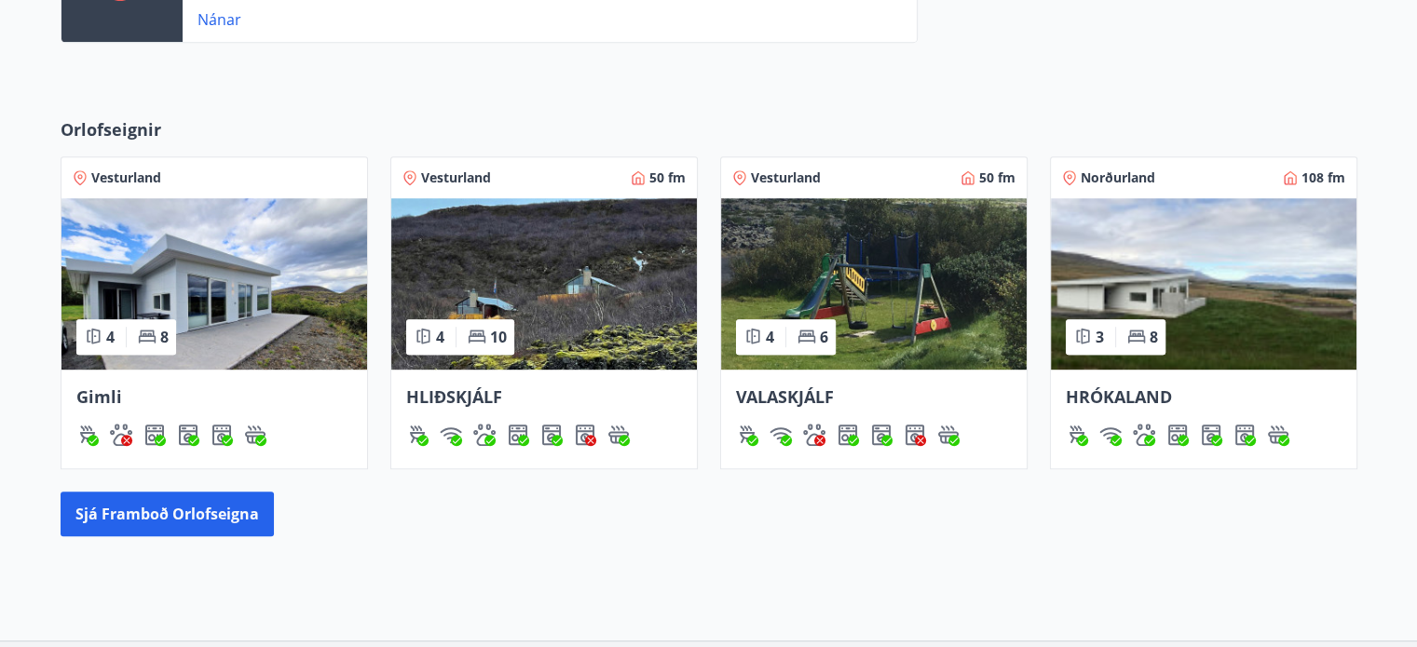
click at [310, 319] on img at bounding box center [214, 283] width 306 height 171
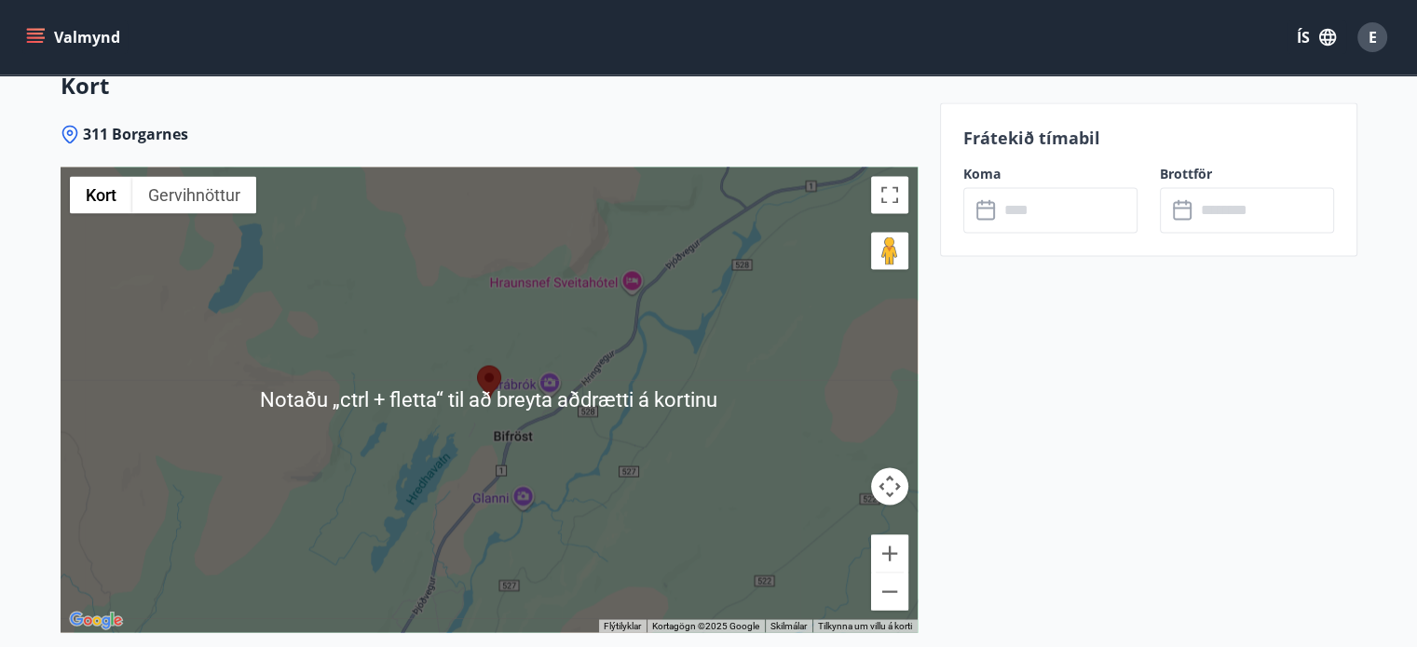
scroll to position [3304, 0]
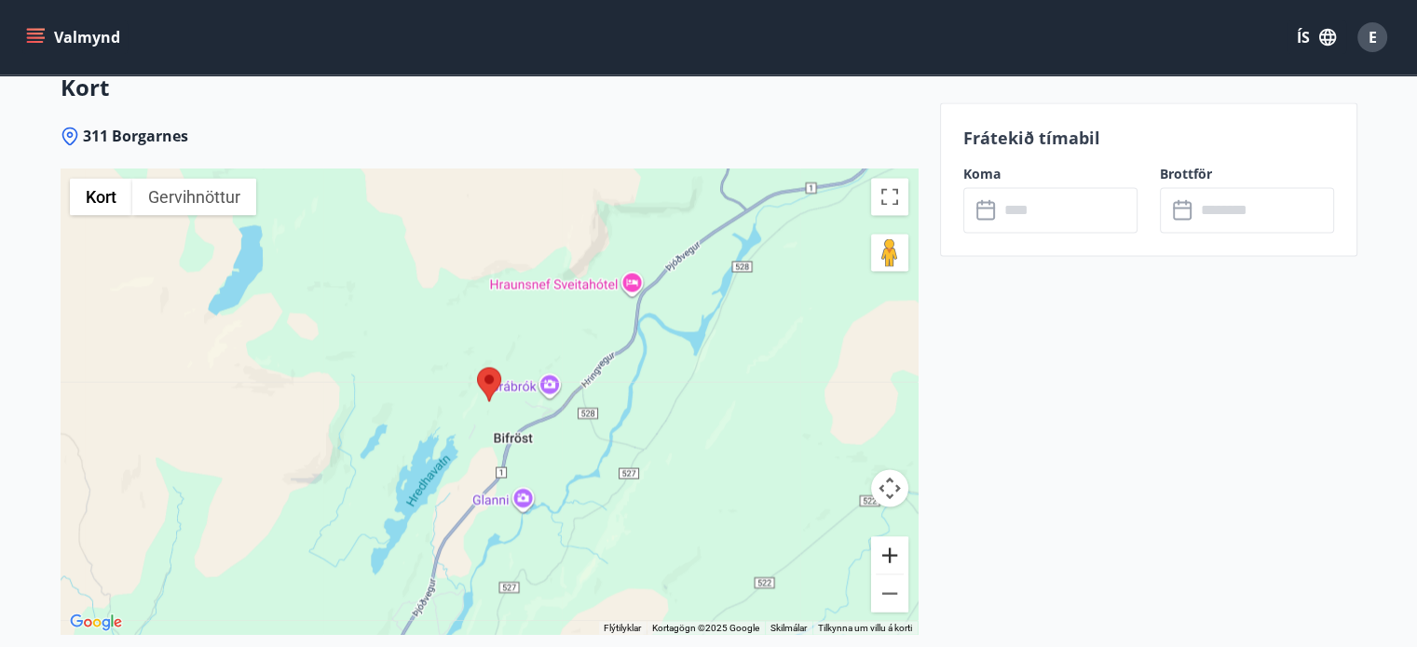
click at [890, 552] on button "Stækka" at bounding box center [889, 555] width 37 height 37
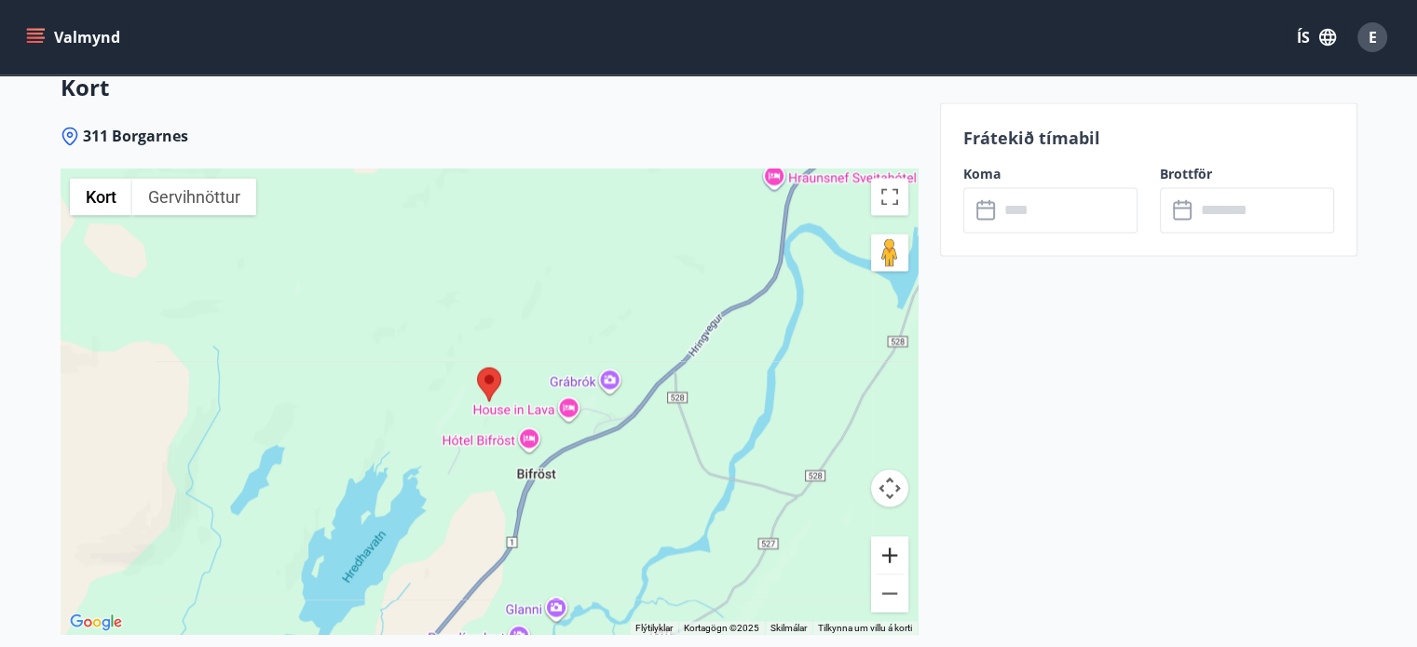
click at [890, 552] on button "Stækka" at bounding box center [889, 555] width 37 height 37
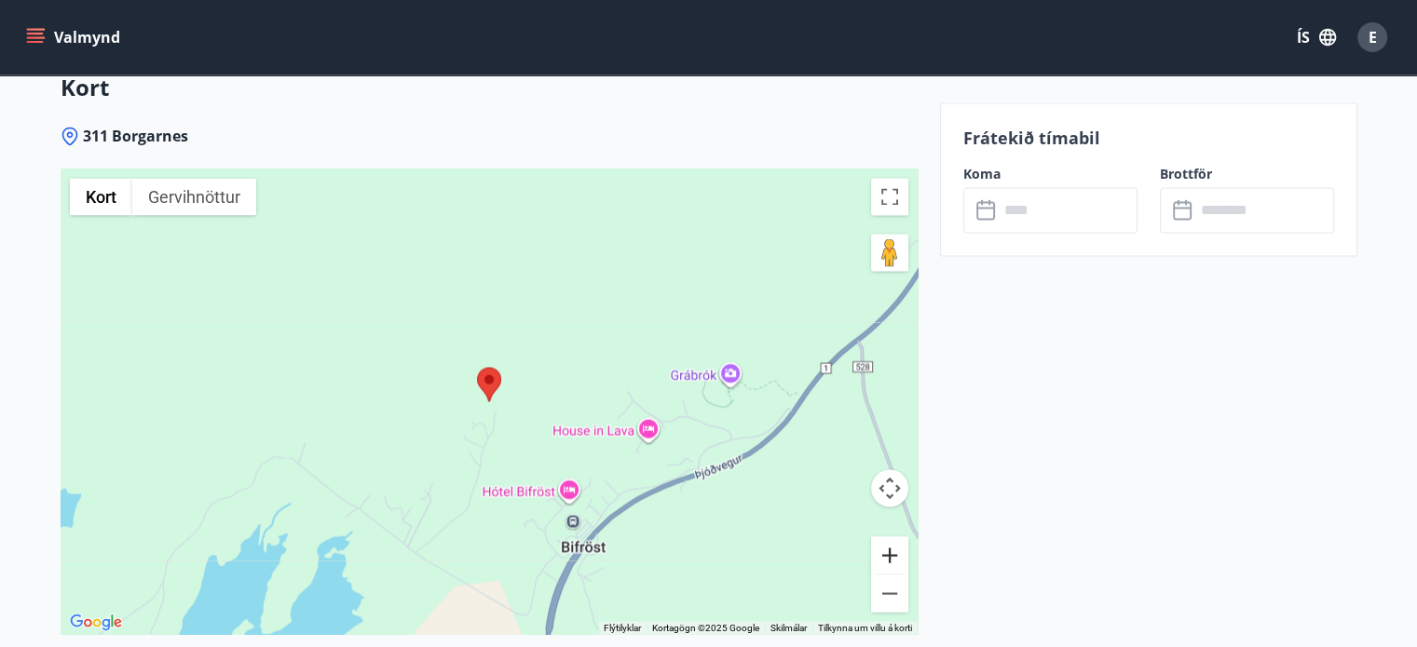
click at [890, 552] on button "Stækka" at bounding box center [889, 555] width 37 height 37
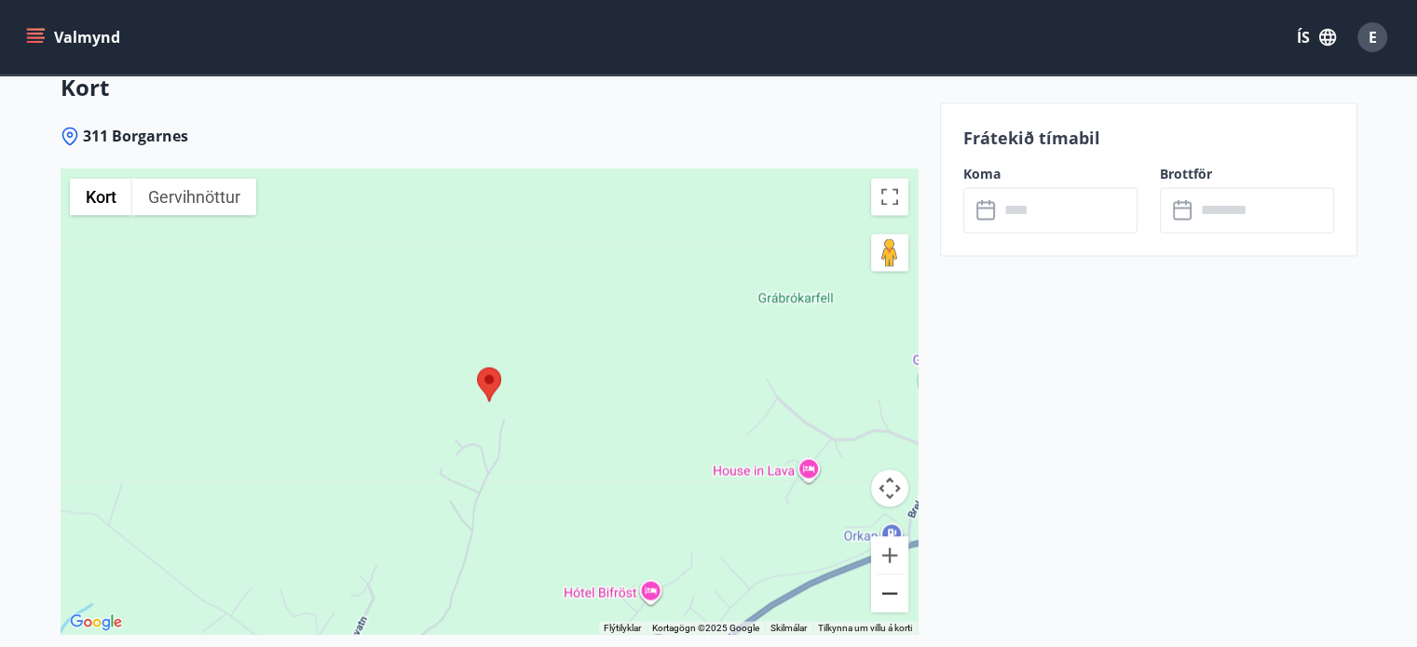
click at [889, 587] on button "Minnka" at bounding box center [889, 593] width 37 height 37
